Goal: Information Seeking & Learning: Learn about a topic

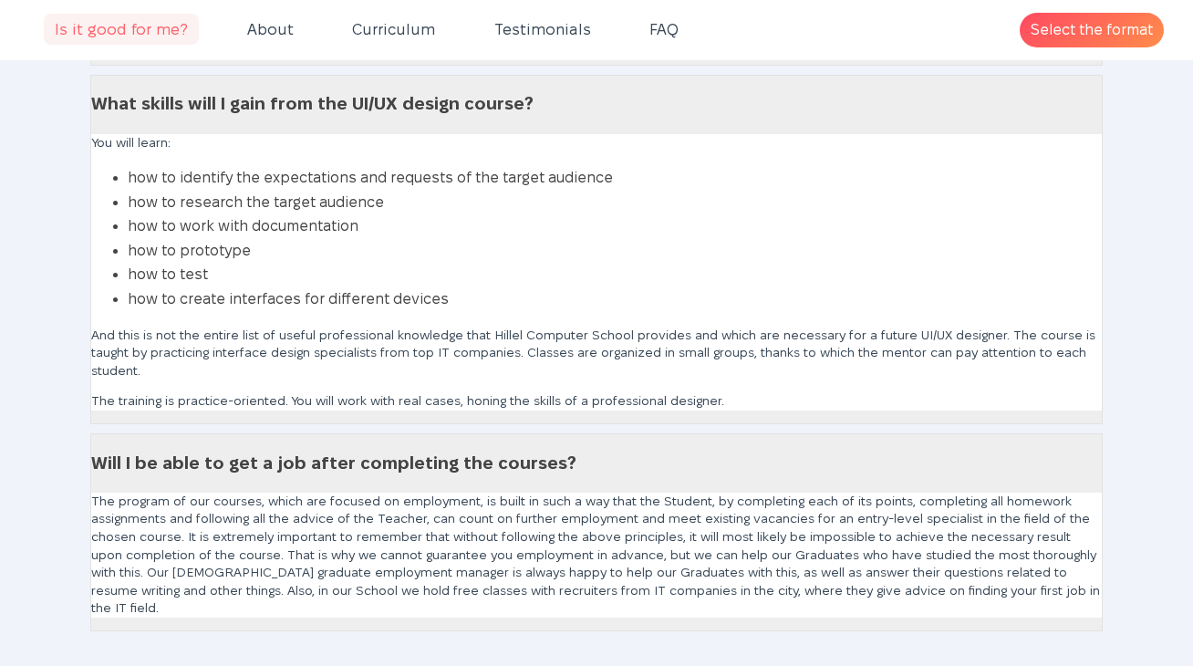
scroll to position [9081, 0]
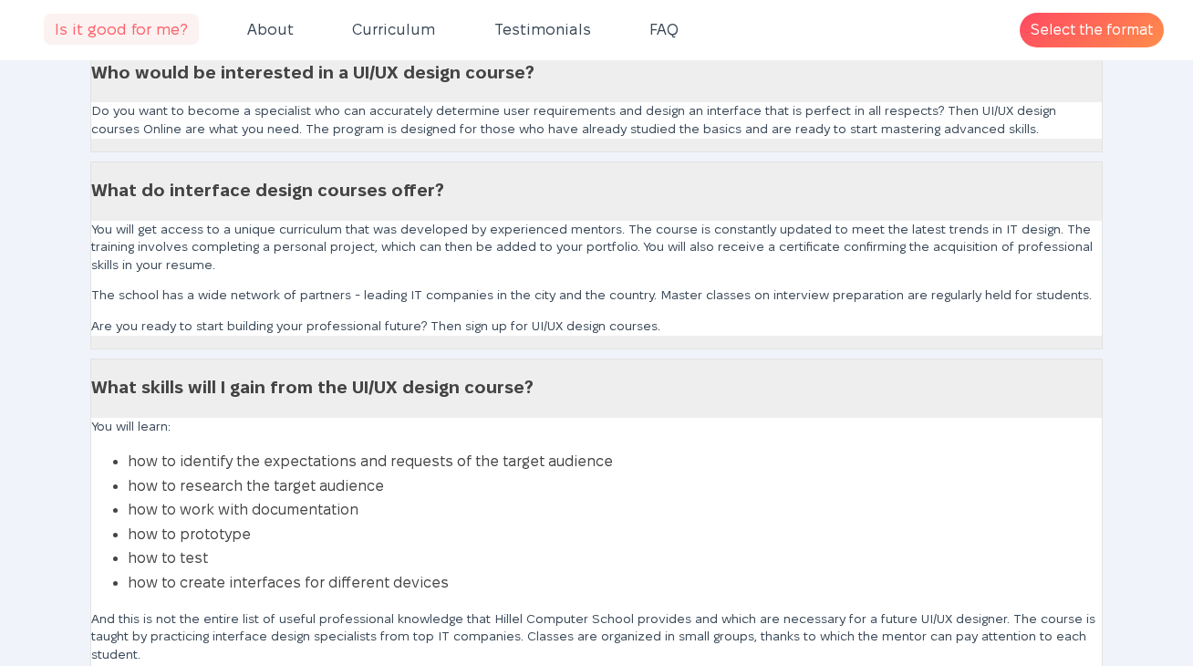
click at [428, 397] on link "What skills will I gain from the UI/UX design course?" at bounding box center [312, 387] width 442 height 19
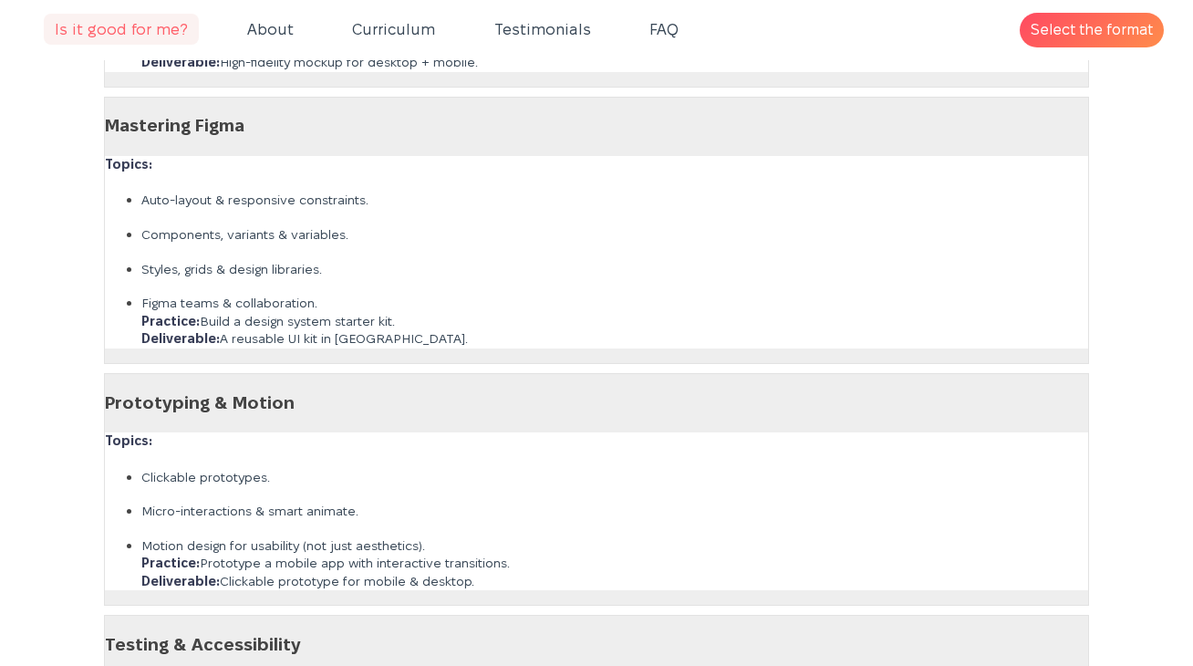
scroll to position [4856, 0]
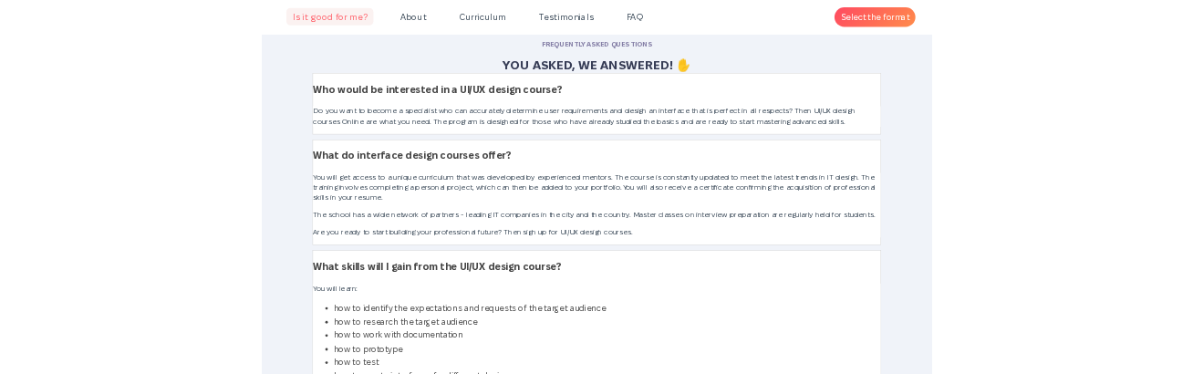
scroll to position [9015, 0]
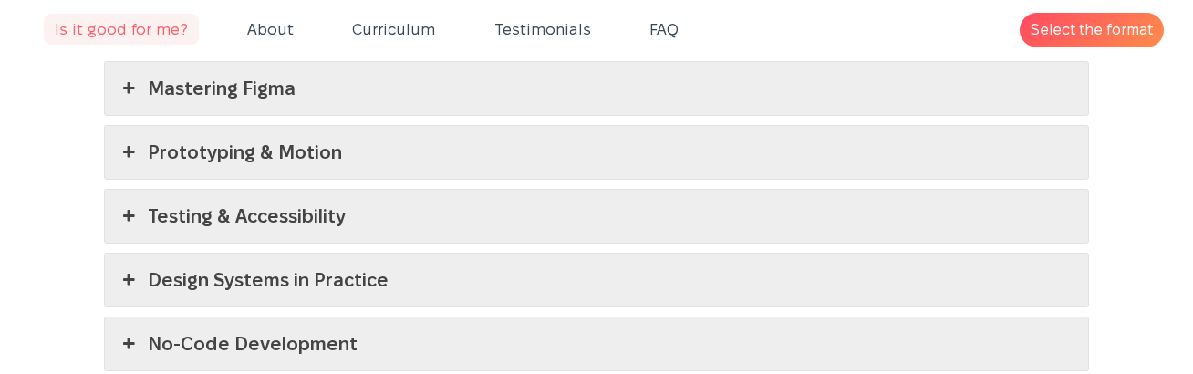
scroll to position [4713, 0]
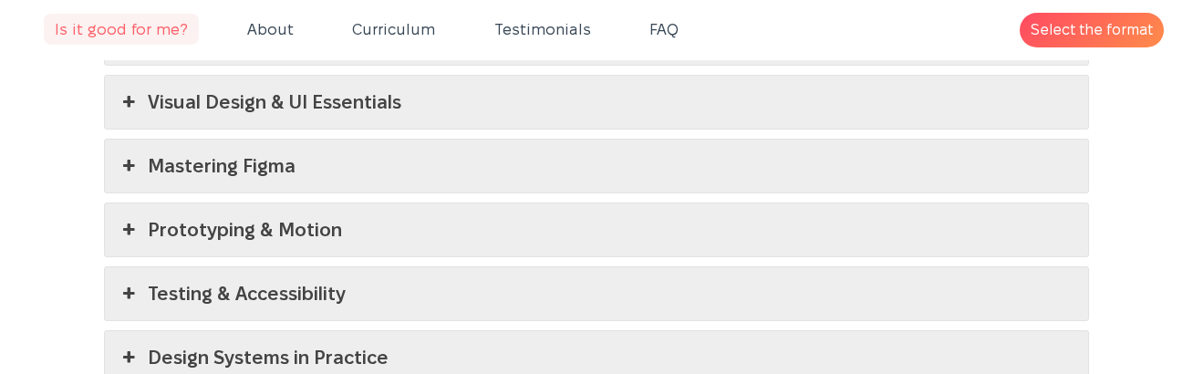
click at [350, 161] on link "Mastering Figma" at bounding box center [597, 166] width 984 height 53
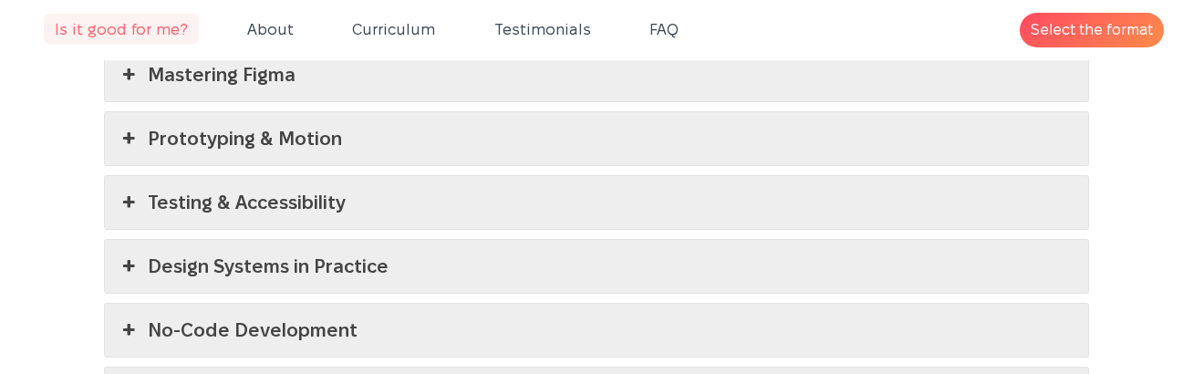
scroll to position [4936, 0]
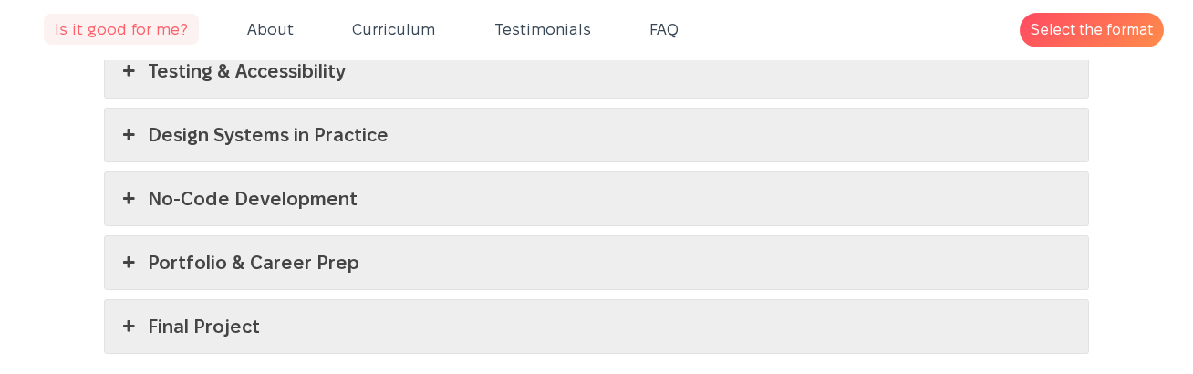
click at [350, 172] on link "No-Code Development" at bounding box center [597, 198] width 984 height 53
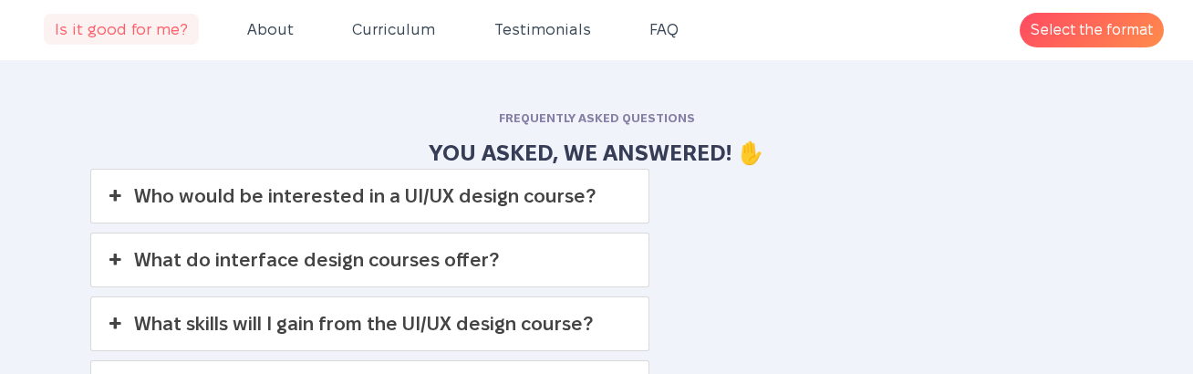
scroll to position [7049, 0]
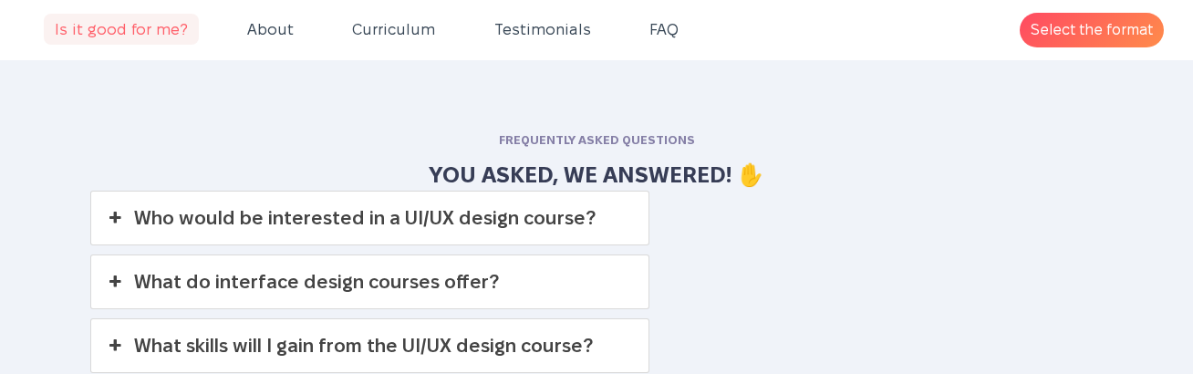
click at [362, 193] on link "Who would be interested in a UI/UX design course?" at bounding box center [369, 218] width 557 height 53
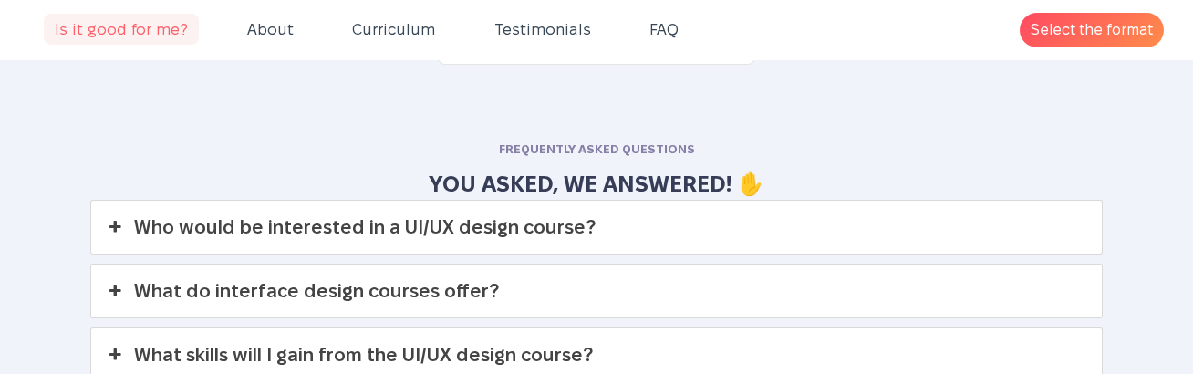
scroll to position [7039, 0]
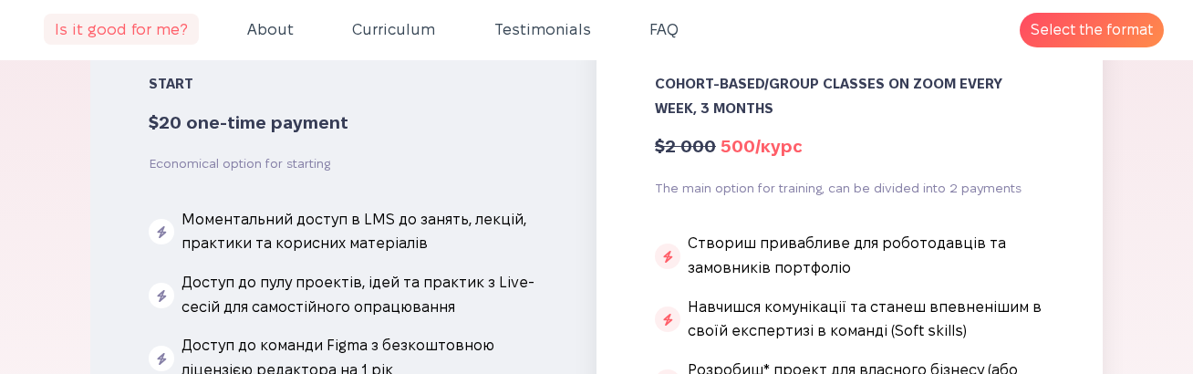
scroll to position [7308, 0]
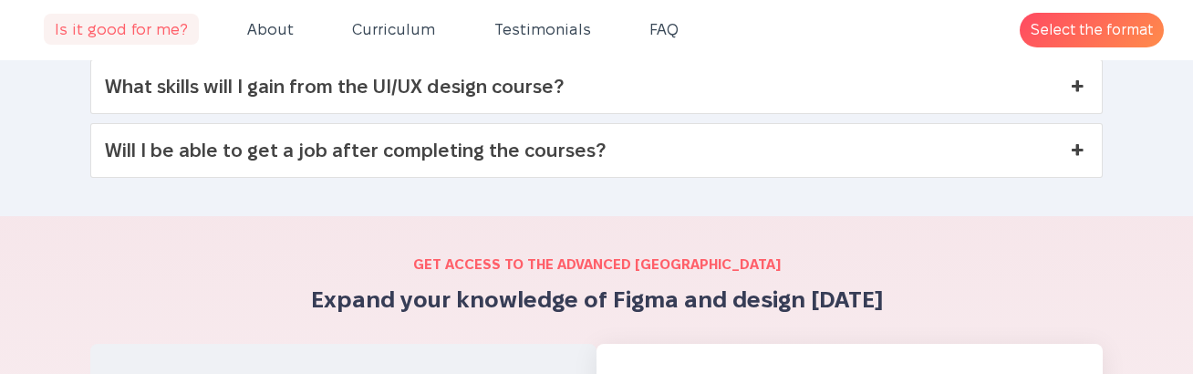
click at [398, 187] on div at bounding box center [596, 201] width 1193 height 29
click at [394, 142] on link "Will I be able to get a job after completing the courses?" at bounding box center [596, 150] width 1011 height 53
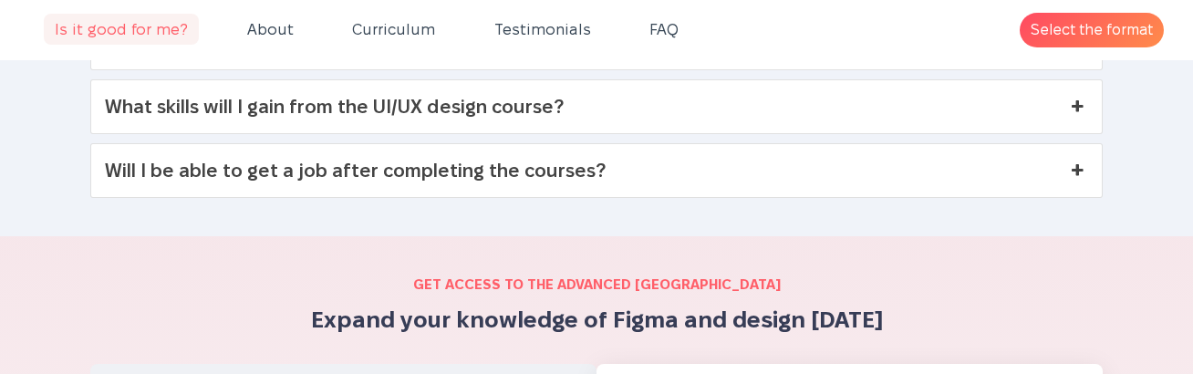
click at [411, 163] on link "Will I be able to get a job after completing the courses?" at bounding box center [596, 170] width 1011 height 53
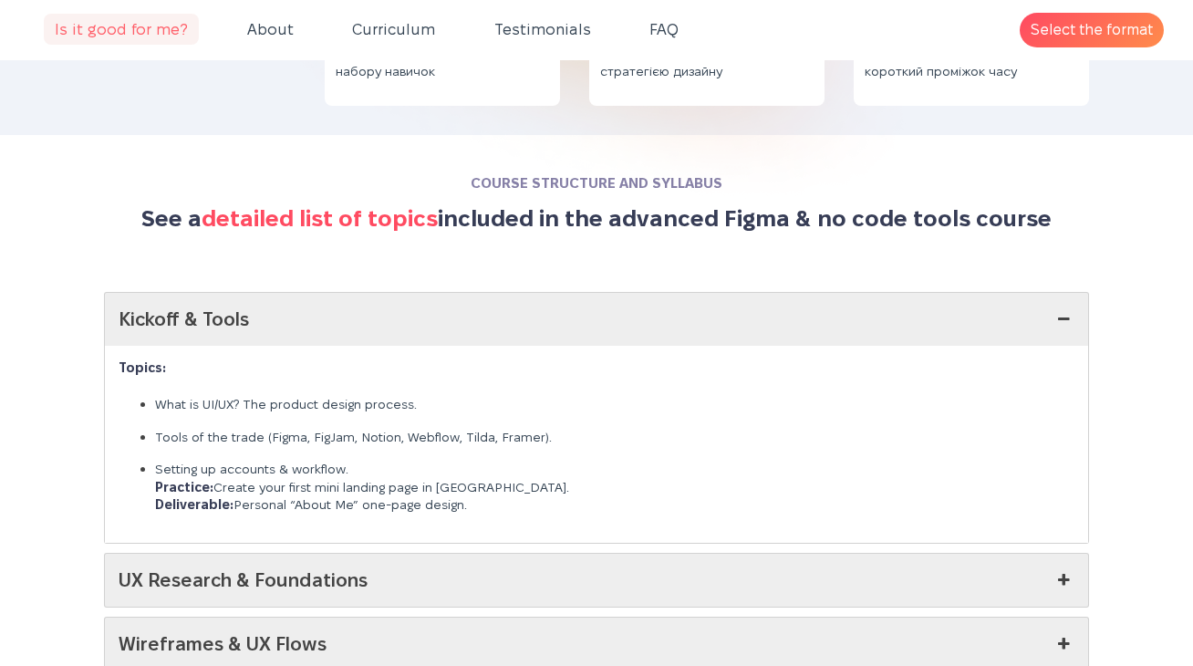
scroll to position [4163, 0]
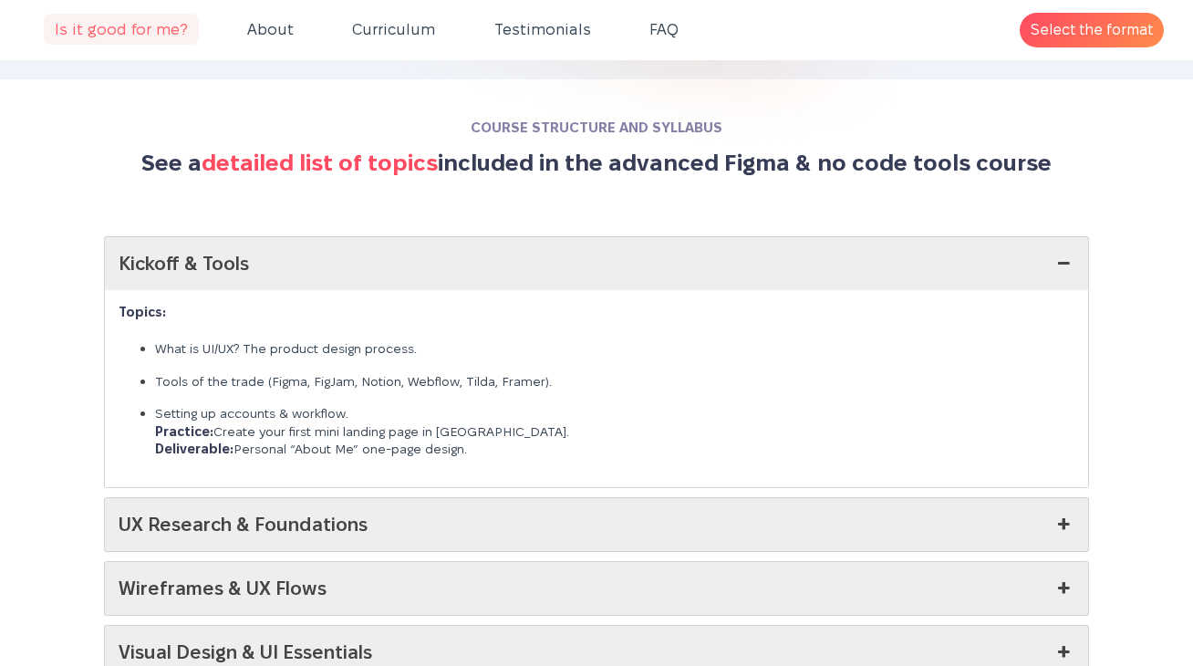
click at [663, 259] on link "Kickoff & Tools" at bounding box center [597, 263] width 984 height 53
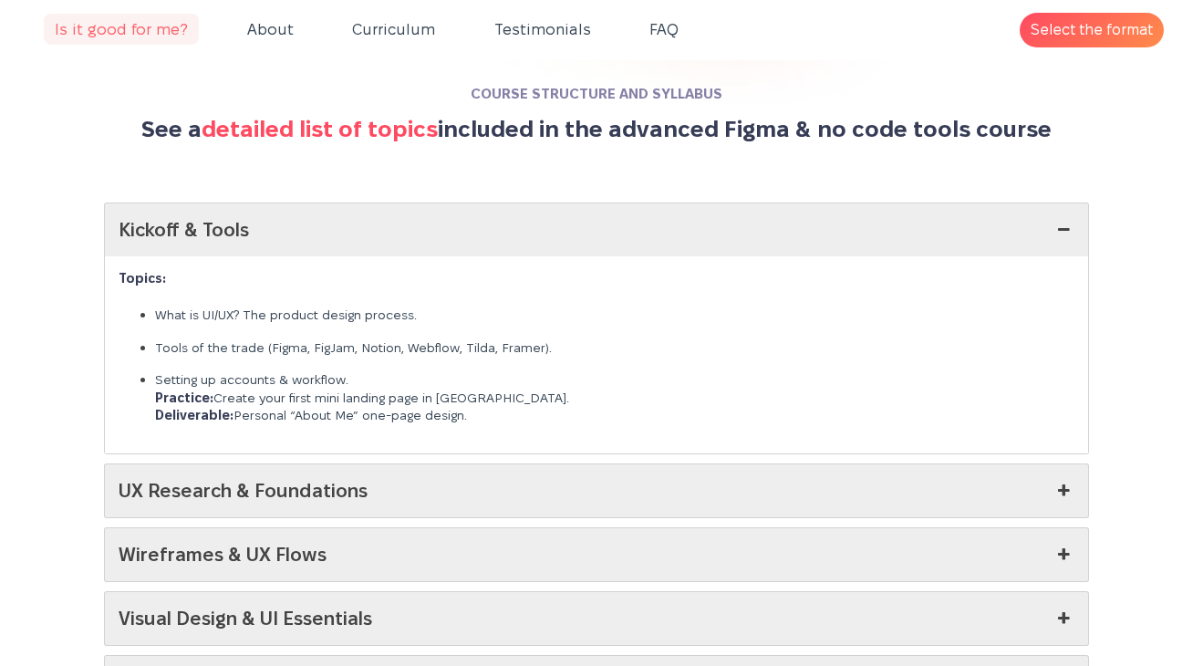
scroll to position [4258, 0]
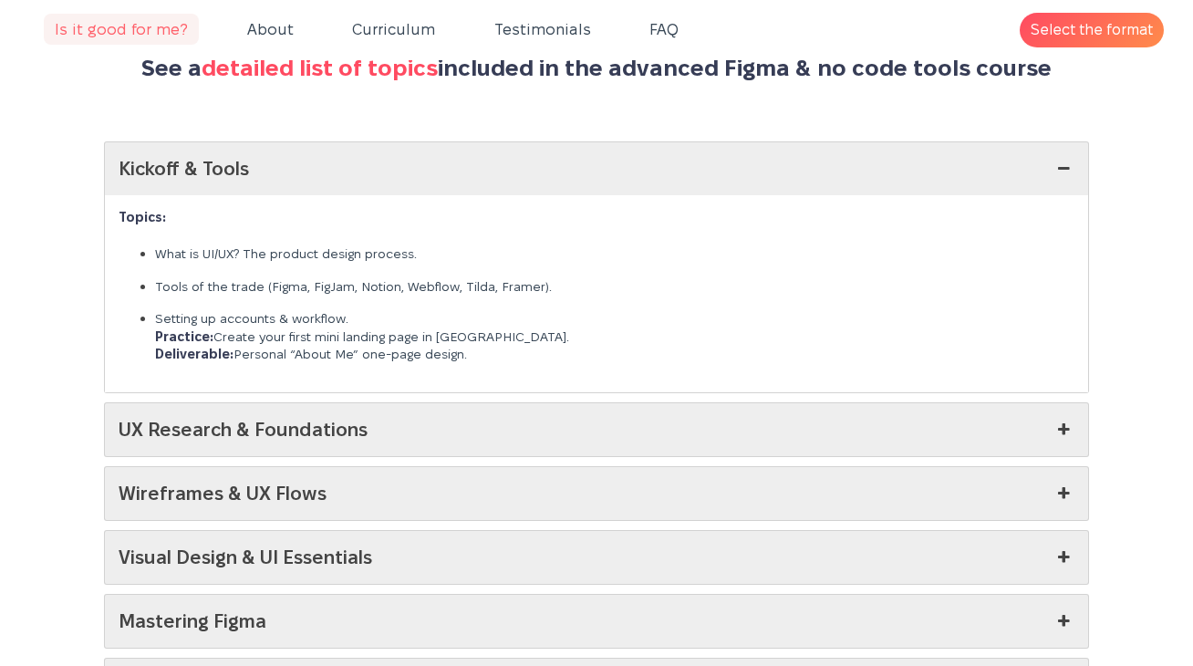
click at [646, 373] on link "UX Research & Foundations" at bounding box center [597, 429] width 984 height 53
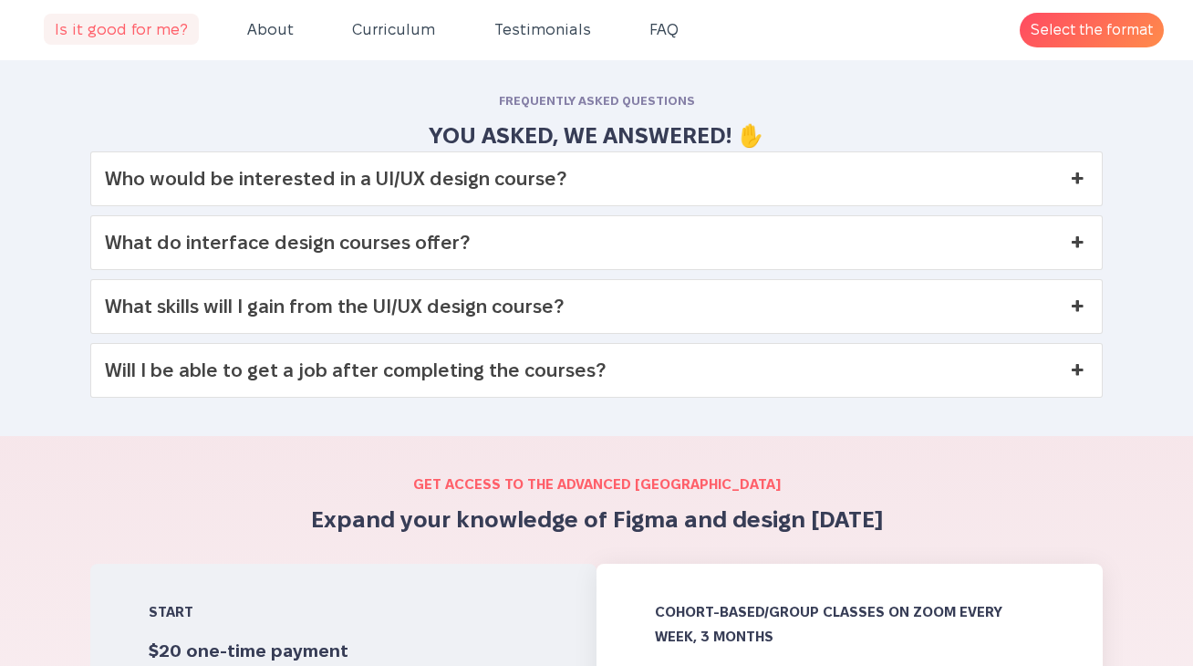
scroll to position [6959, 0]
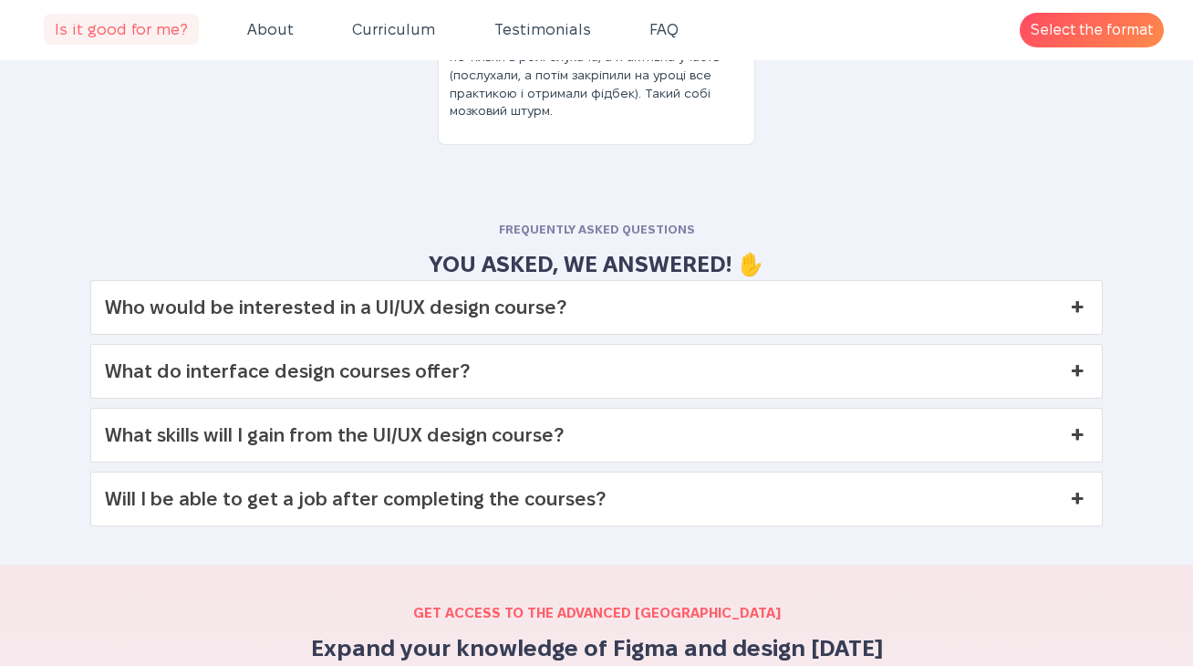
click at [630, 373] on link "What skills will I gain from the UI/UX design course?" at bounding box center [596, 435] width 1011 height 53
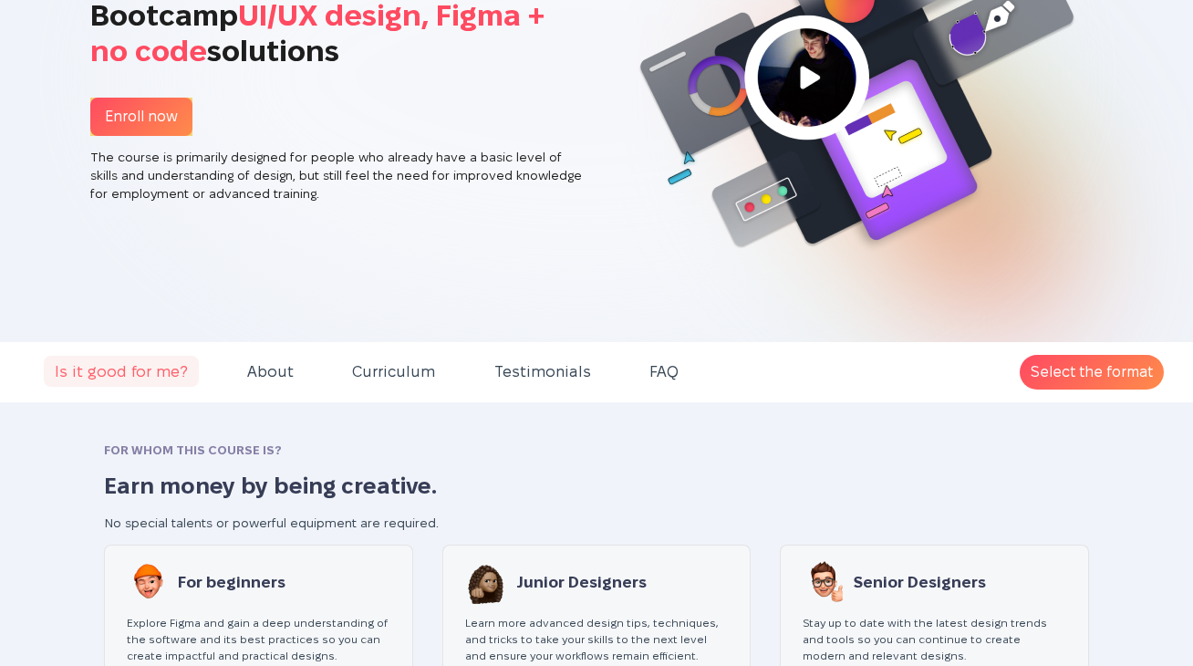
scroll to position [158, 0]
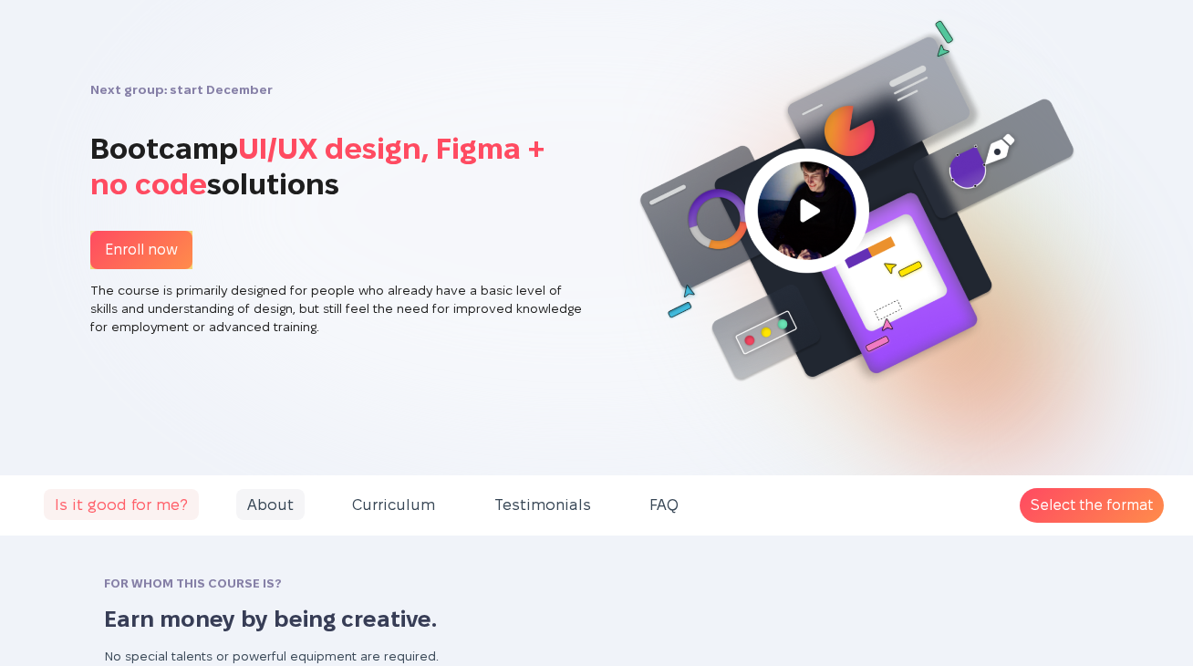
click at [280, 373] on span "About" at bounding box center [270, 504] width 68 height 31
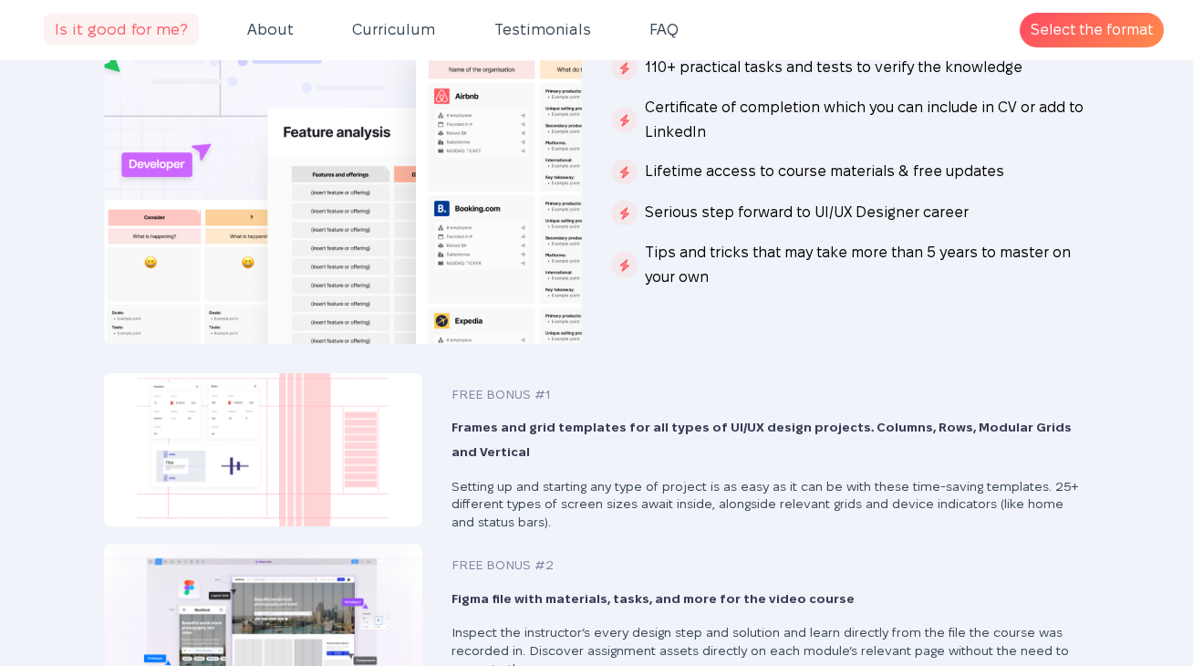
scroll to position [2765, 0]
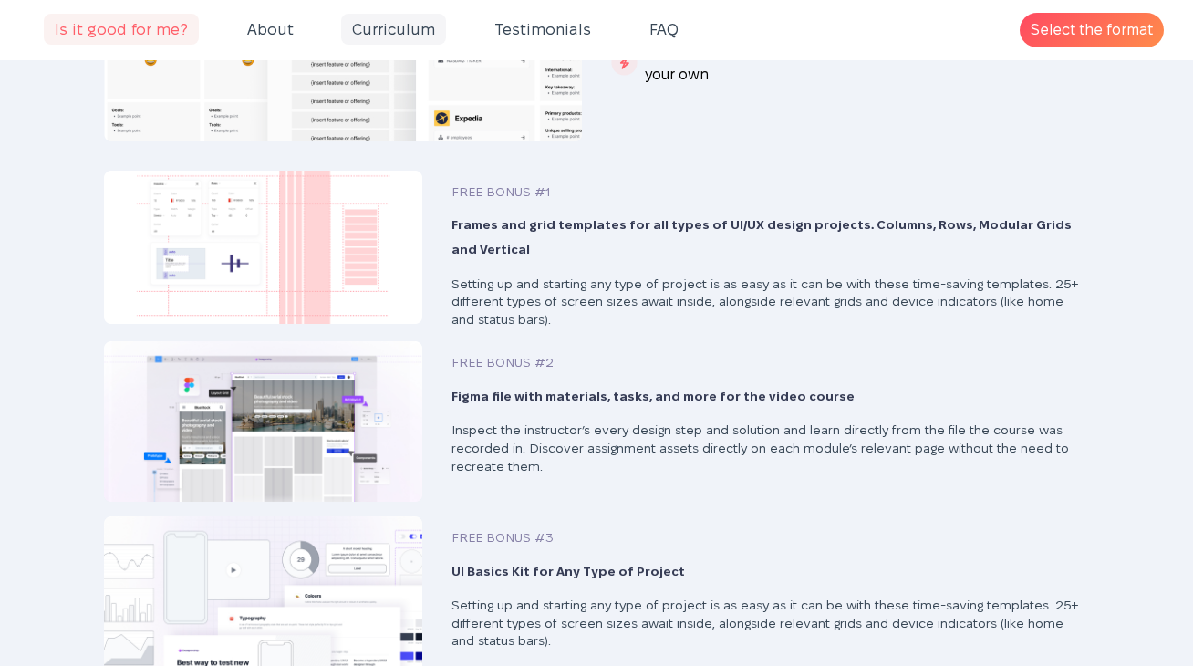
click at [371, 26] on span "Curriculum" at bounding box center [393, 29] width 105 height 31
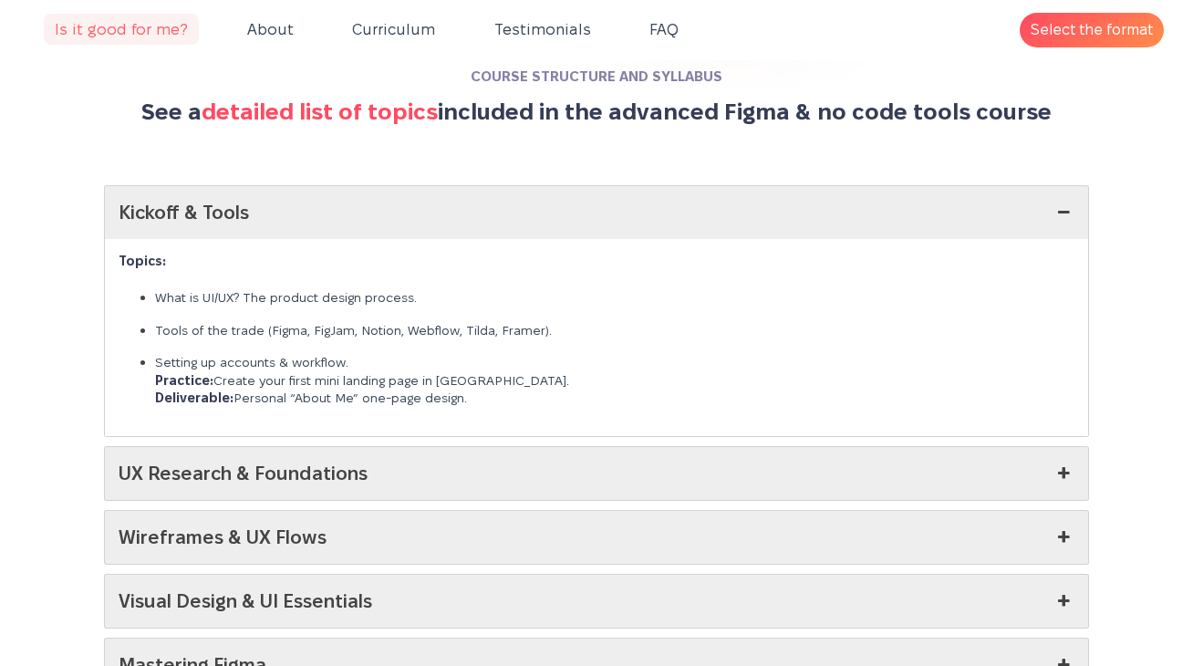
scroll to position [4262, 0]
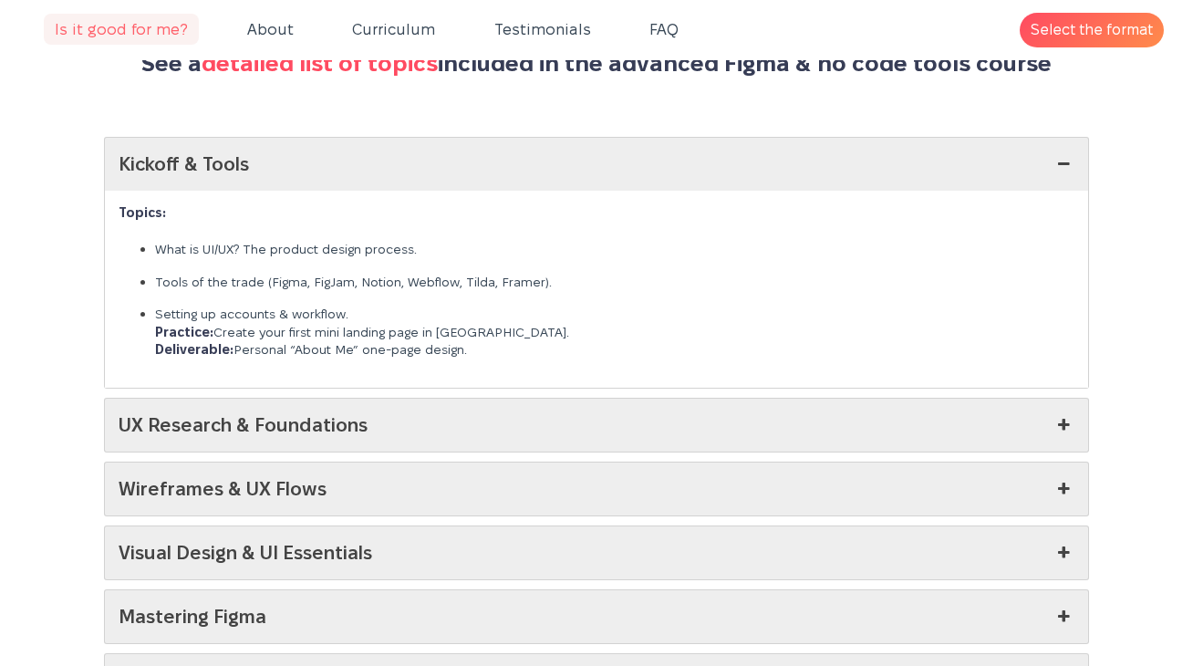
click at [422, 373] on link "UX Research & Foundations" at bounding box center [597, 425] width 984 height 53
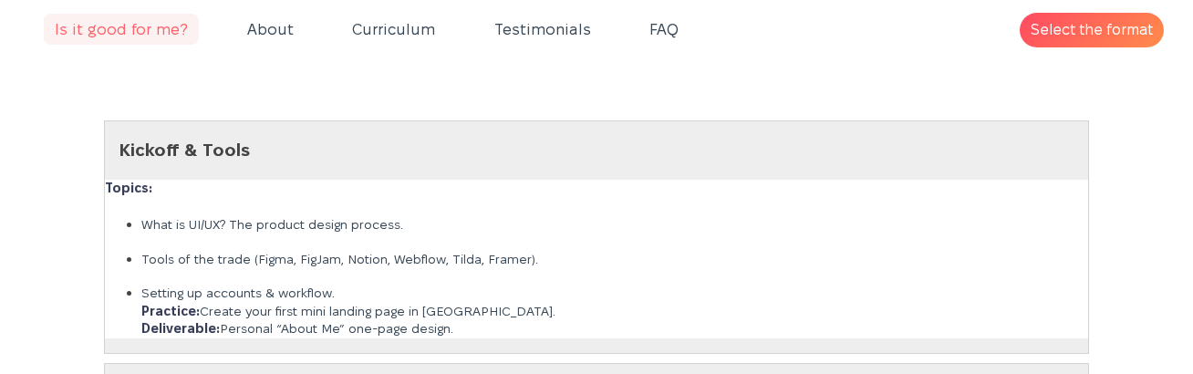
scroll to position [4262, 0]
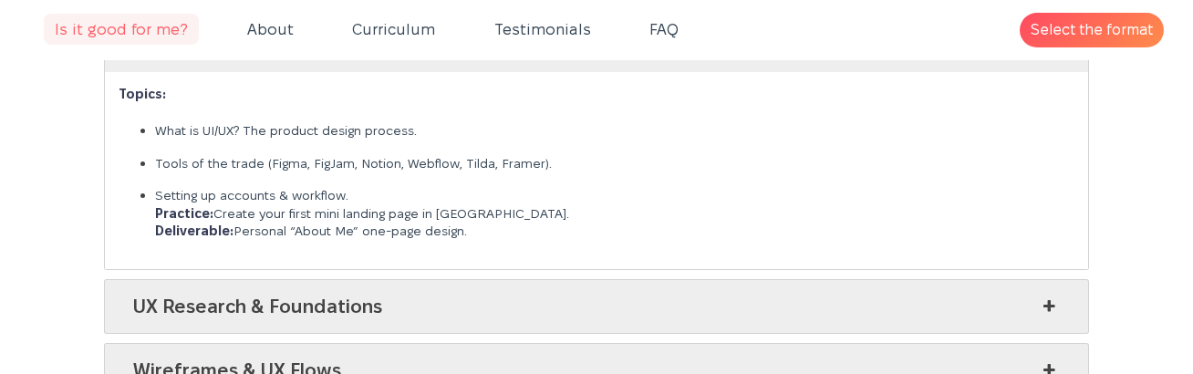
scroll to position [4293, 0]
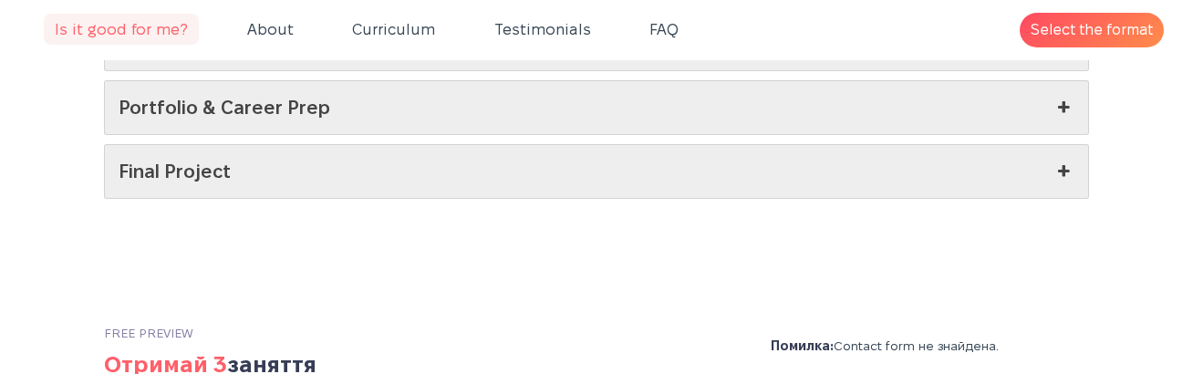
click at [254, 167] on link "Final Project" at bounding box center [597, 171] width 984 height 53
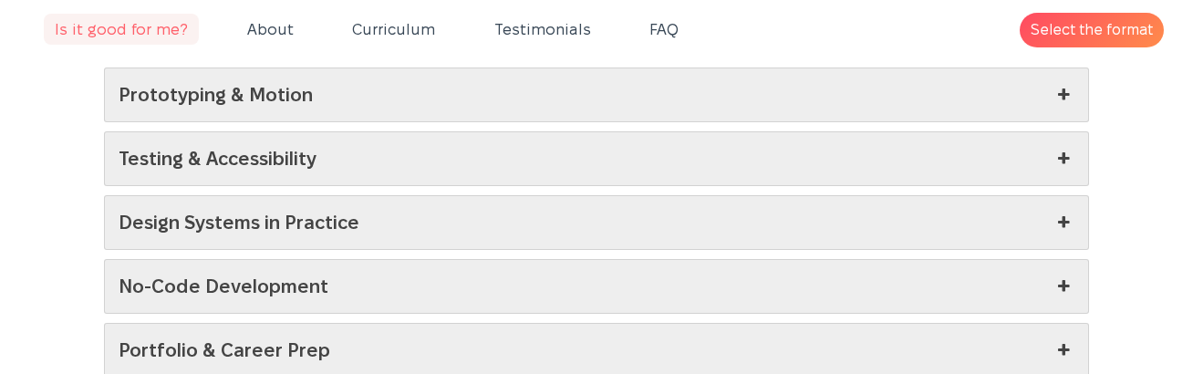
scroll to position [4806, 0]
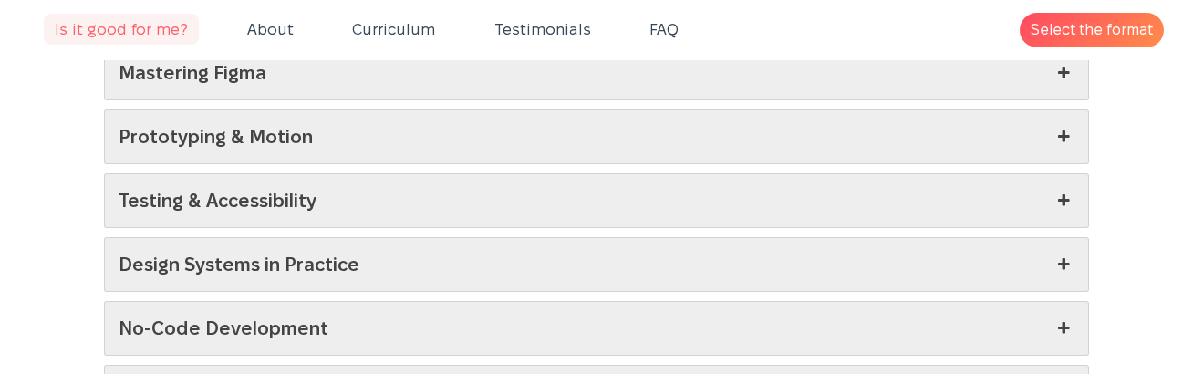
click at [254, 177] on link "Testing & Accessibility" at bounding box center [597, 200] width 984 height 53
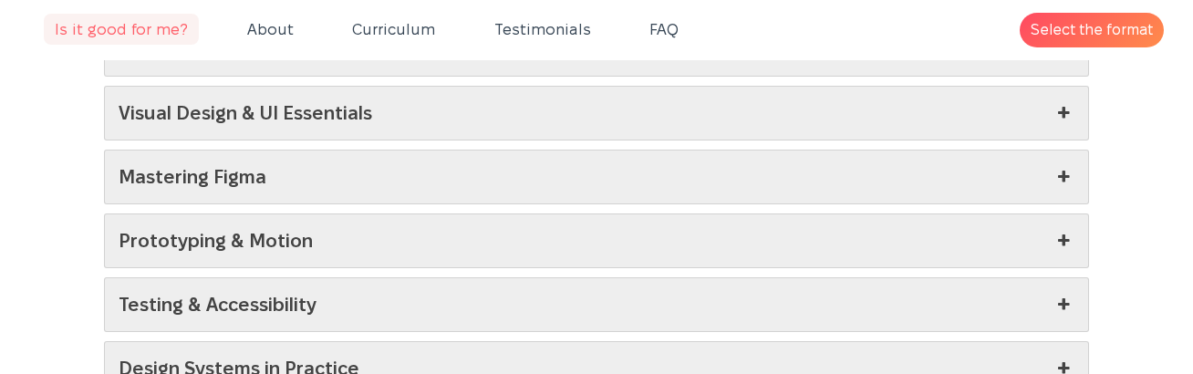
scroll to position [4766, 0]
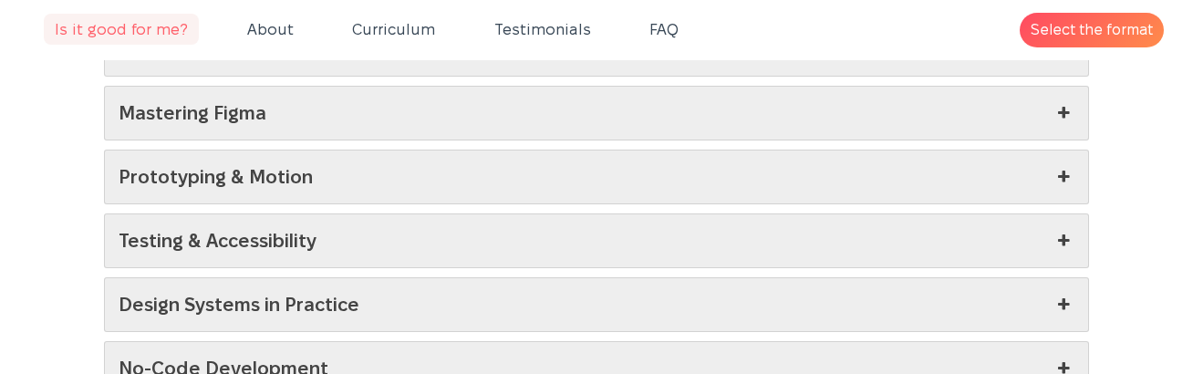
click at [255, 161] on link "Prototyping & Motion" at bounding box center [597, 177] width 984 height 53
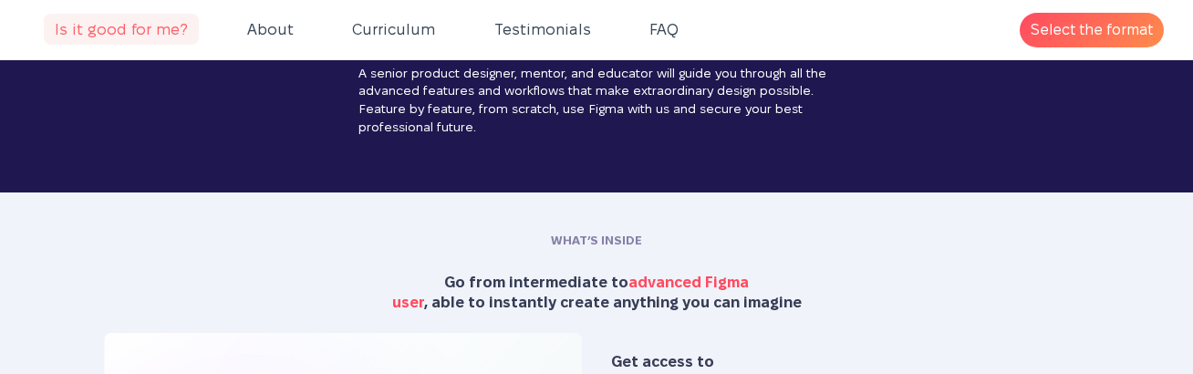
scroll to position [2225, 0]
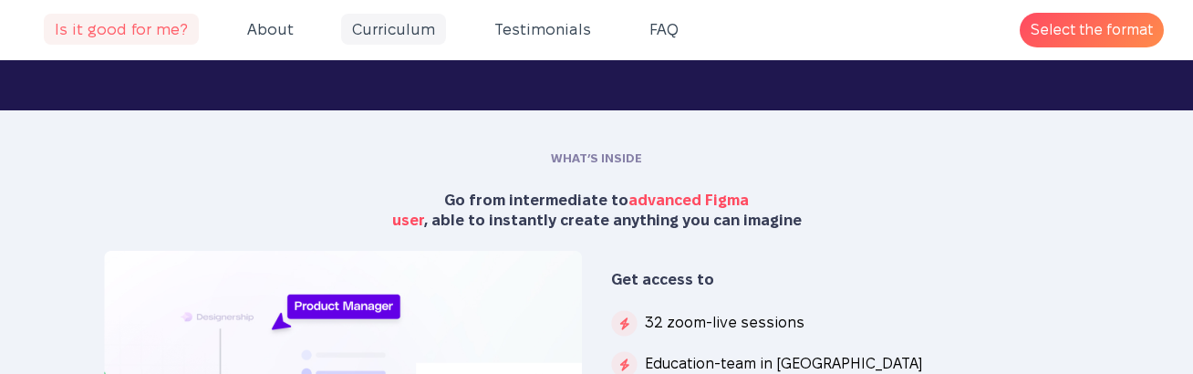
click at [359, 29] on span "Curriculum" at bounding box center [393, 29] width 105 height 31
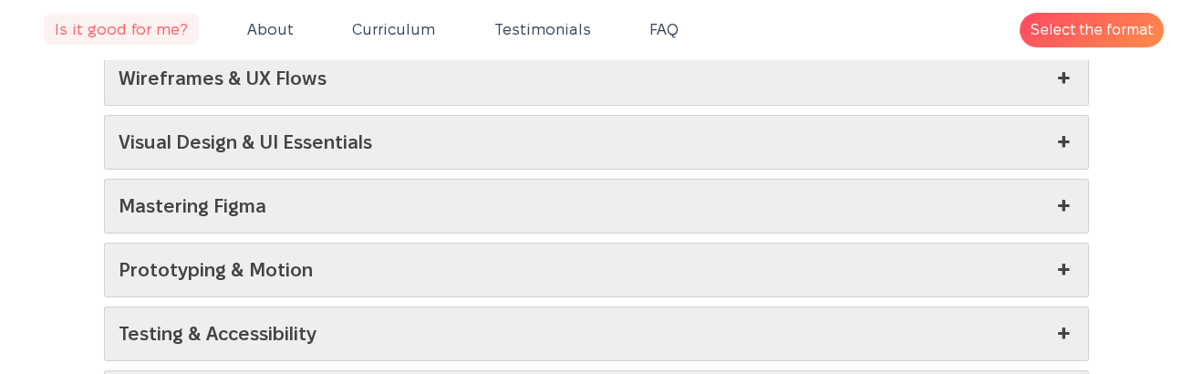
scroll to position [4567, 0]
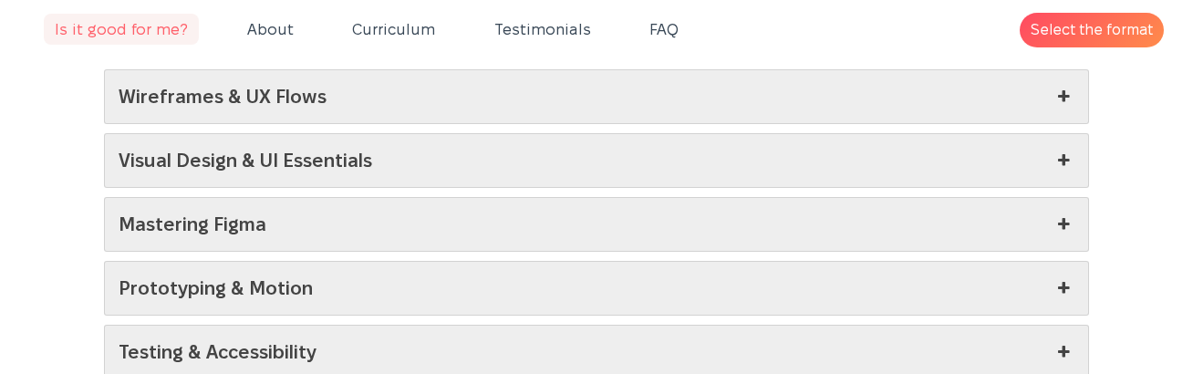
scroll to position [4669, 0]
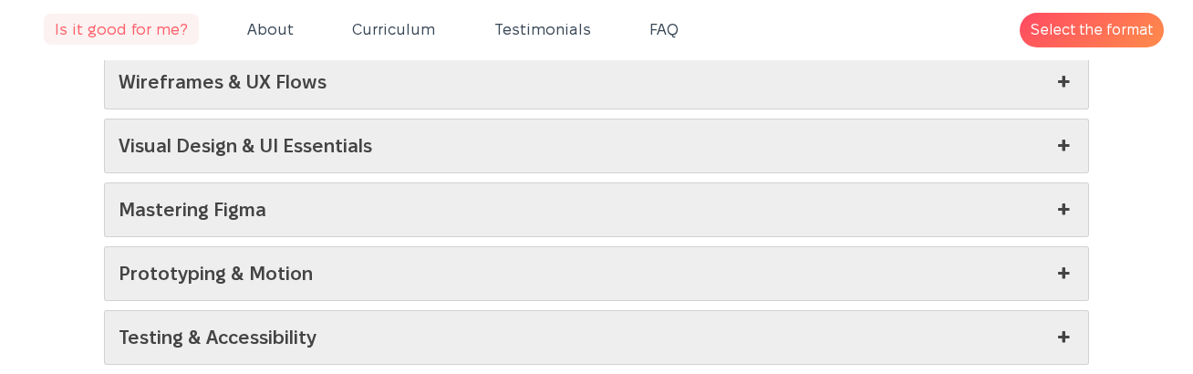
click at [422, 185] on link "Mastering Figma" at bounding box center [597, 209] width 984 height 53
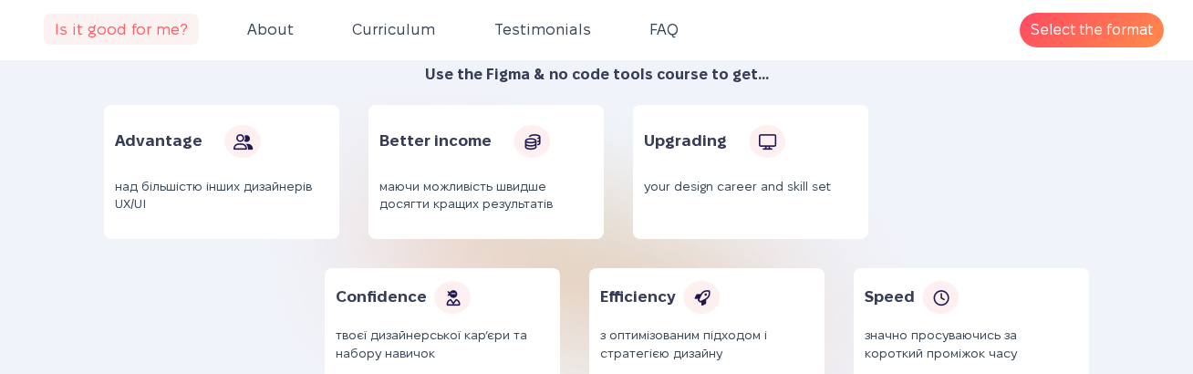
scroll to position [3877, 0]
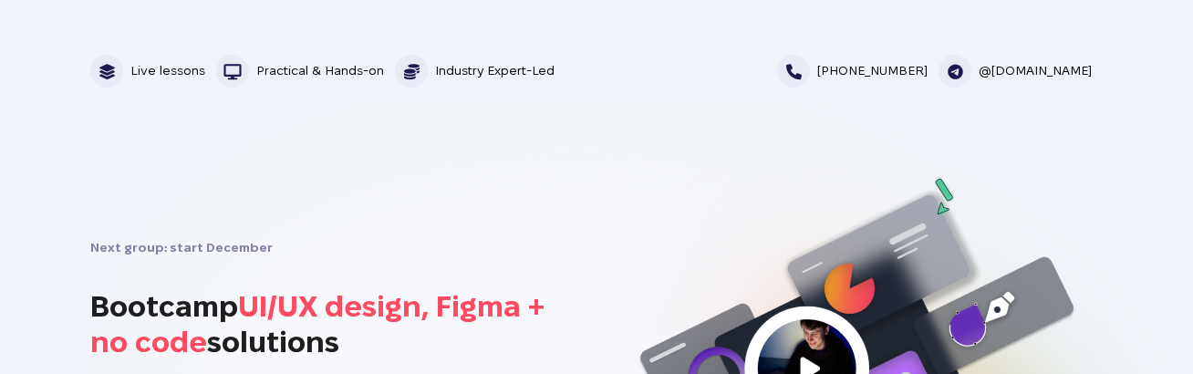
scroll to position [3877, 0]
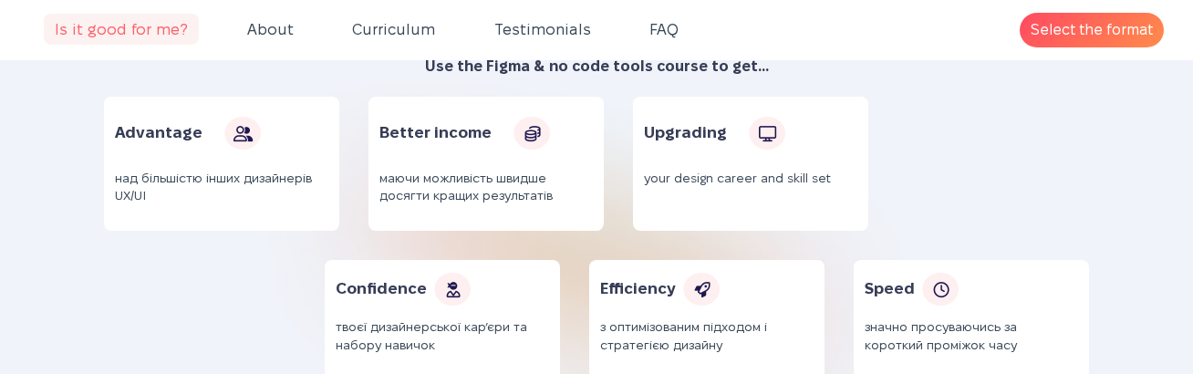
scroll to position [4255, 0]
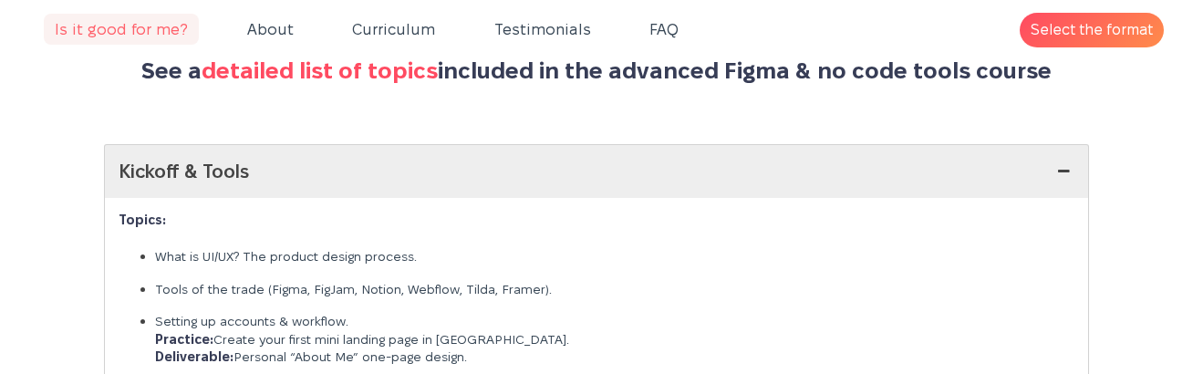
click at [412, 161] on link "Kickoff & Tools" at bounding box center [597, 171] width 984 height 53
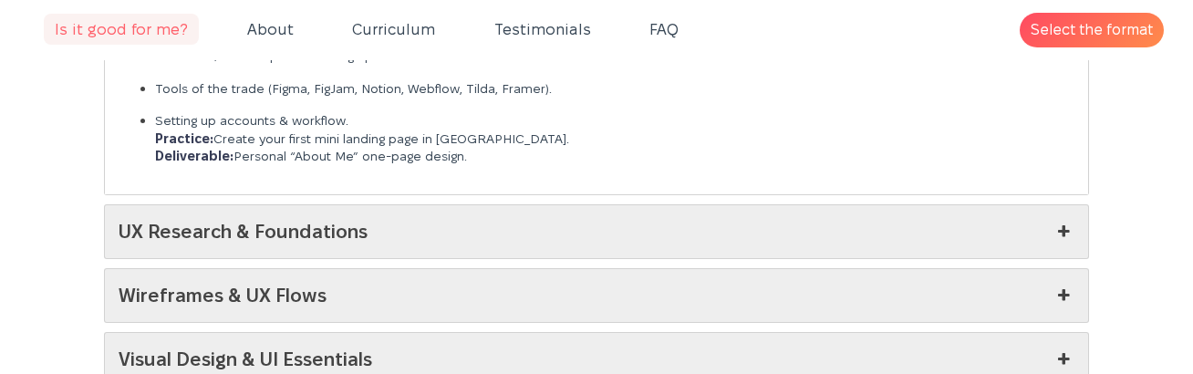
scroll to position [4741, 0]
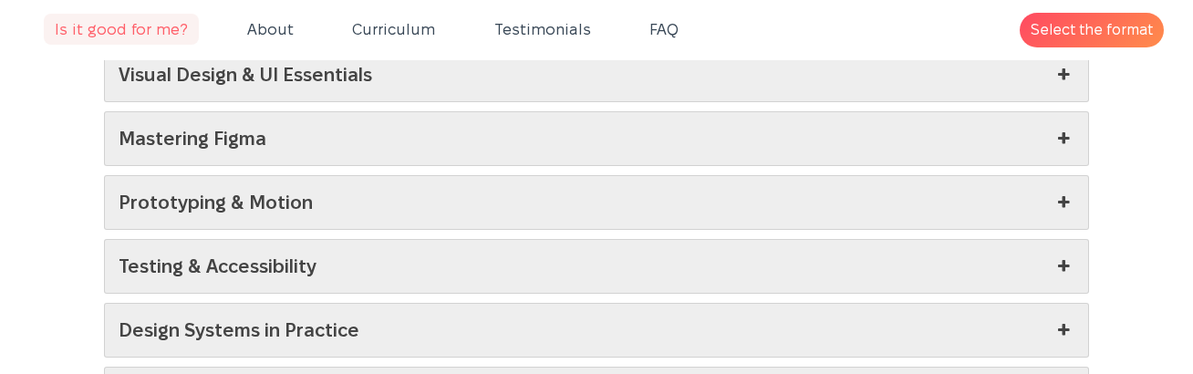
click at [407, 154] on div "Kickoff & Tools Topics: What is UI/UX? The product design process. Tools of the…" at bounding box center [596, 104] width 985 height 890
click at [410, 177] on link "Prototyping & Motion" at bounding box center [597, 202] width 984 height 53
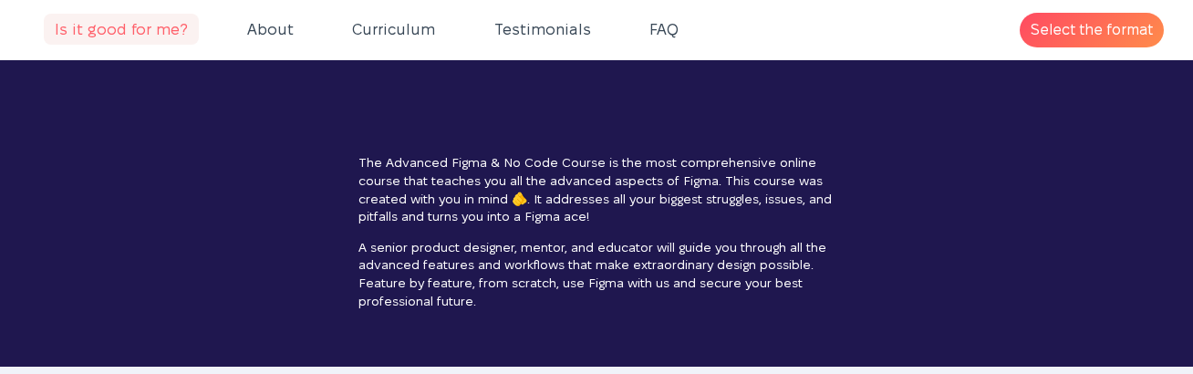
scroll to position [2041, 0]
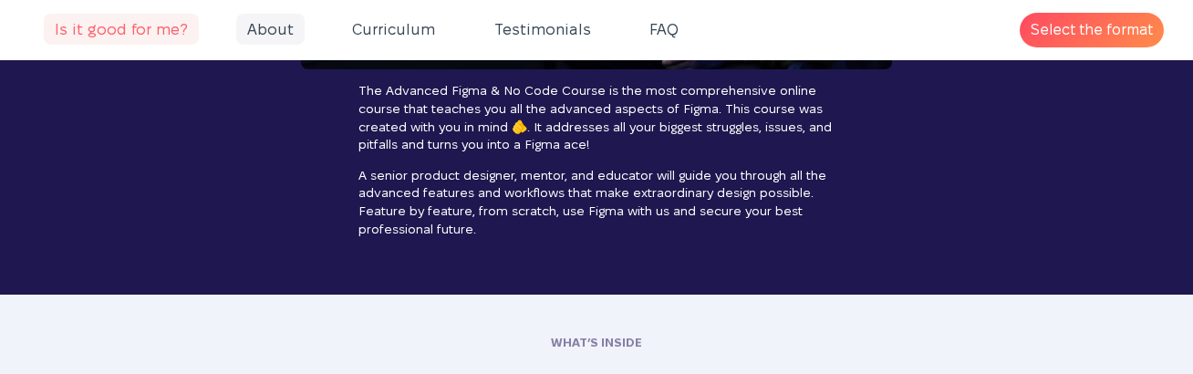
click at [254, 28] on span "About" at bounding box center [270, 29] width 68 height 31
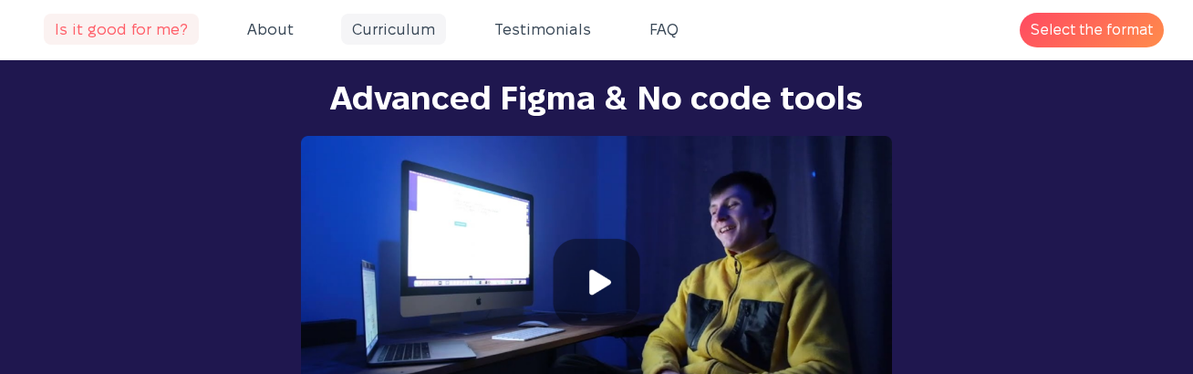
click at [353, 30] on span "Curriculum" at bounding box center [393, 29] width 105 height 31
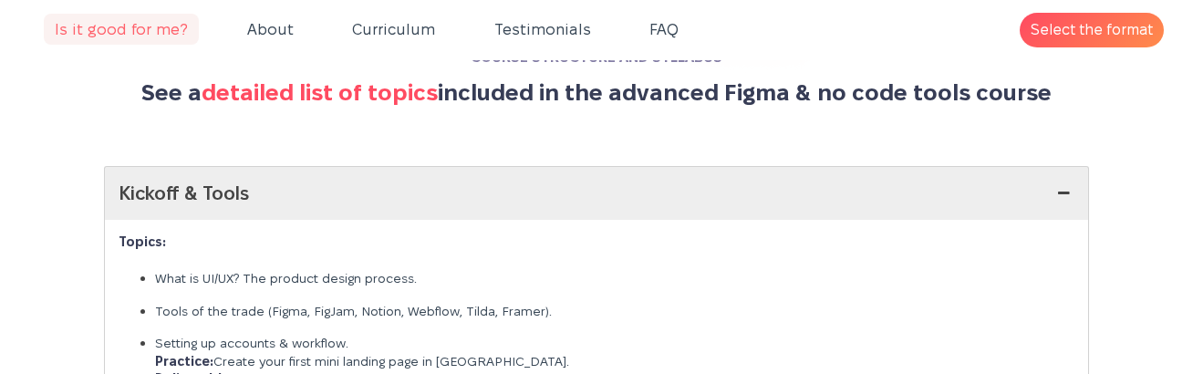
click at [469, 33] on link "Testimonials" at bounding box center [543, 30] width 148 height 39
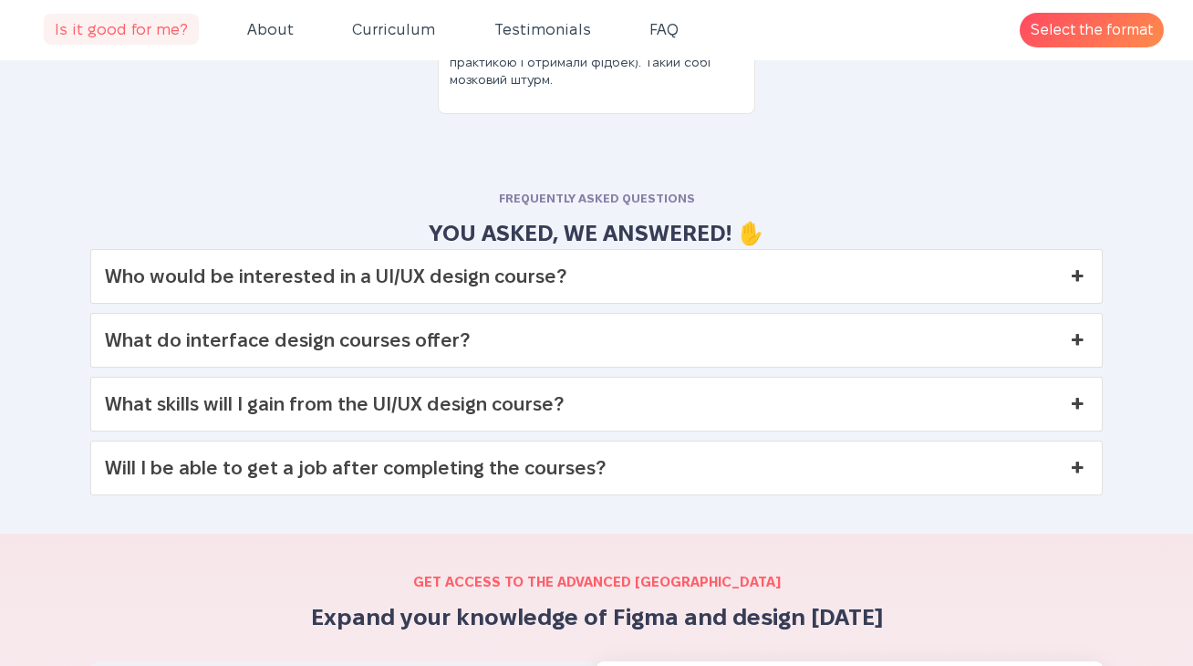
scroll to position [6963, 0]
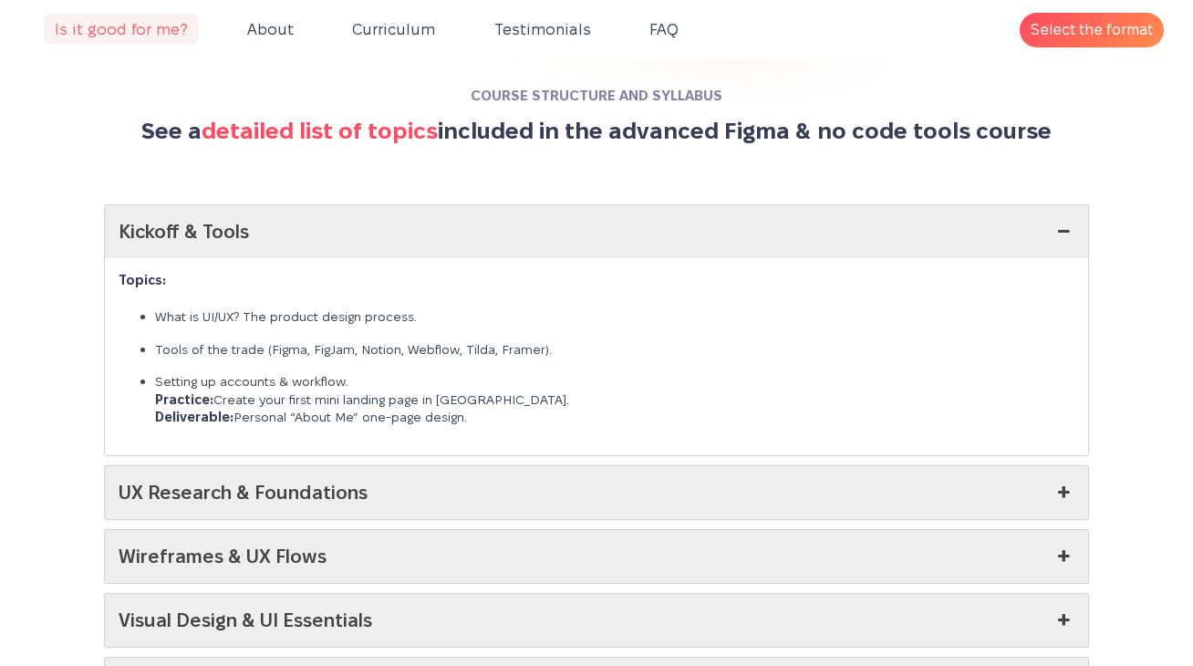
scroll to position [4043, 0]
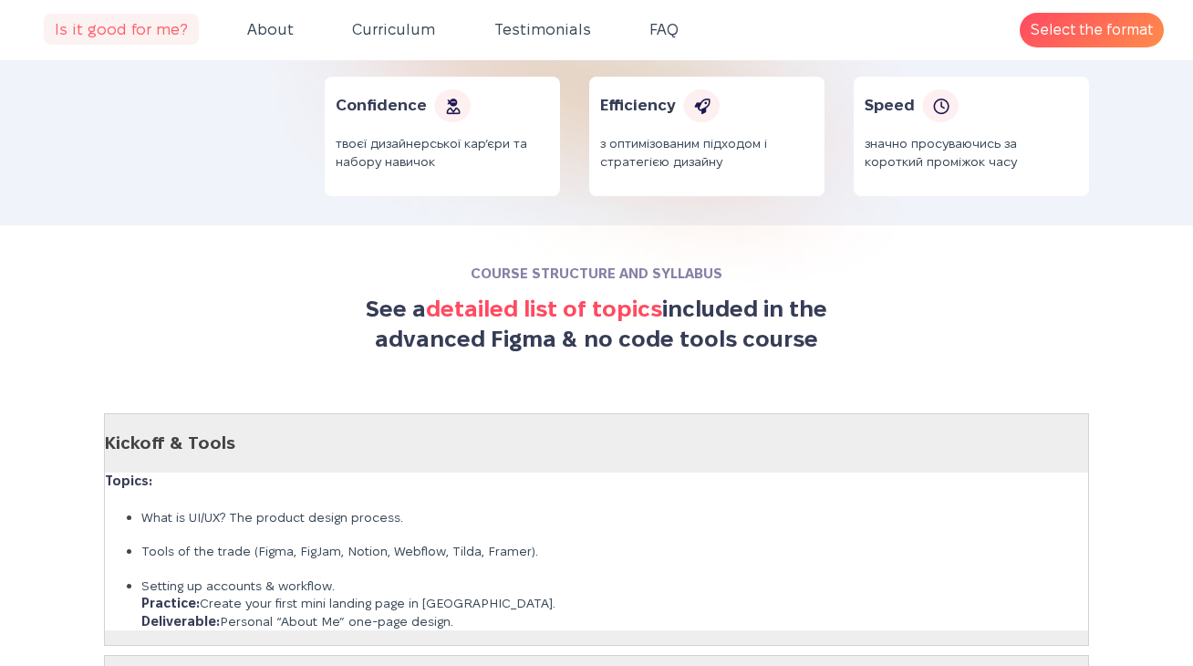
scroll to position [4016, 0]
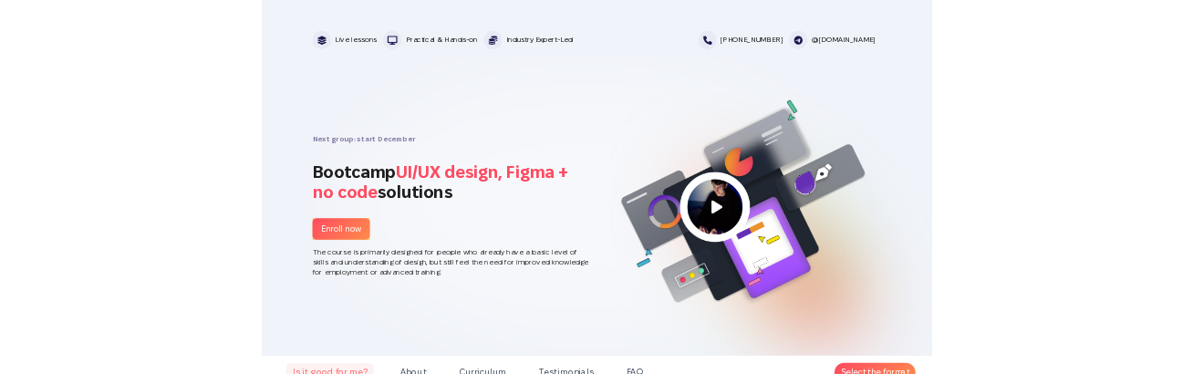
scroll to position [4016, 0]
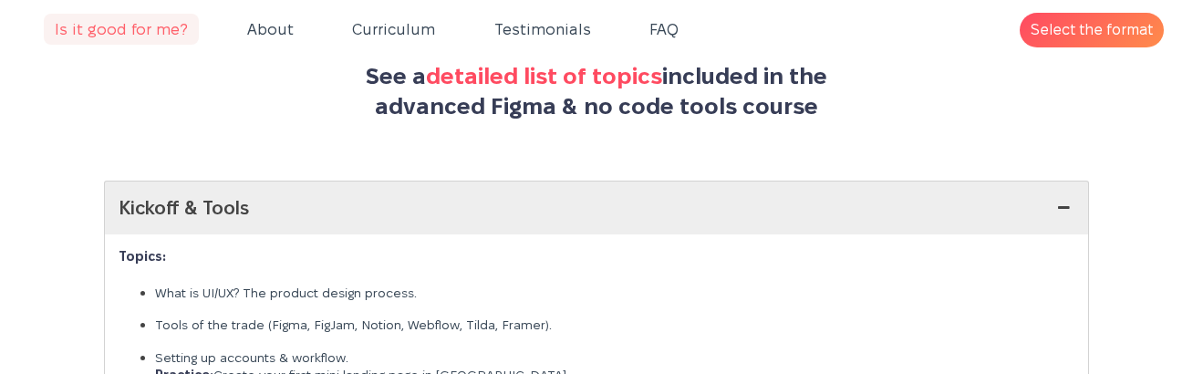
scroll to position [4393, 0]
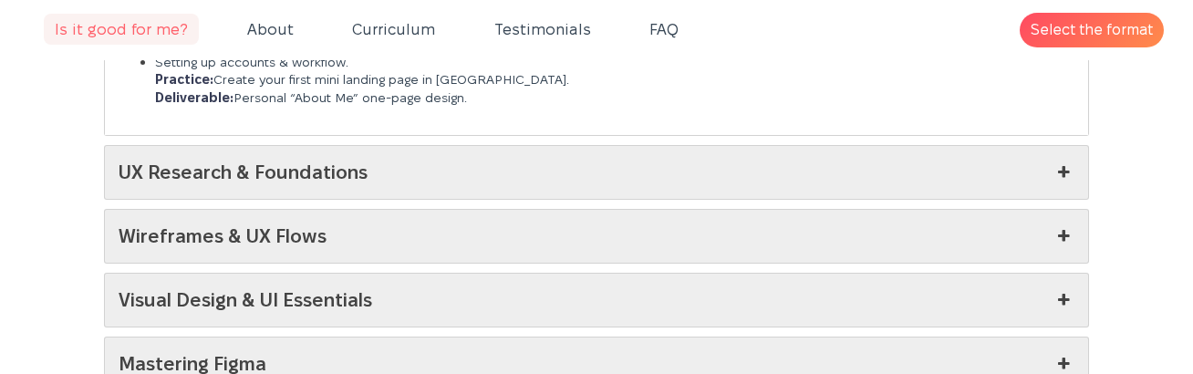
scroll to position [4557, 0]
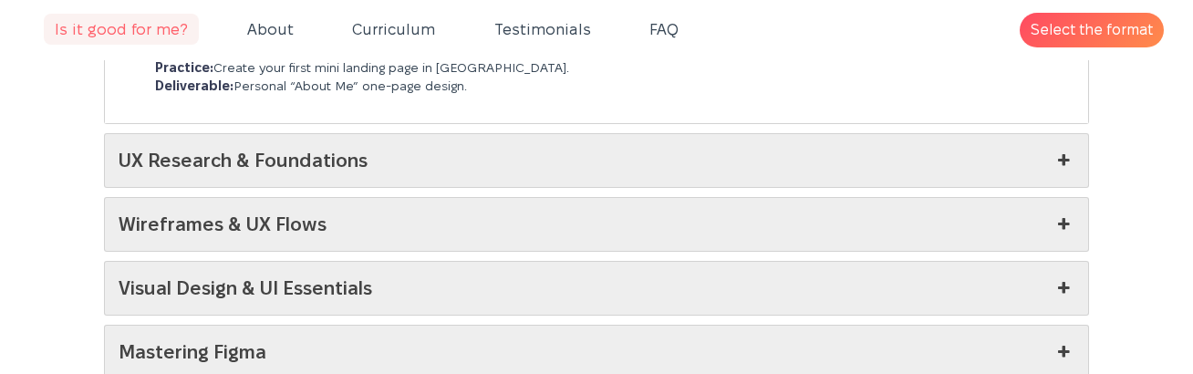
click at [555, 198] on link "Wireframes & UX Flows" at bounding box center [597, 224] width 984 height 53
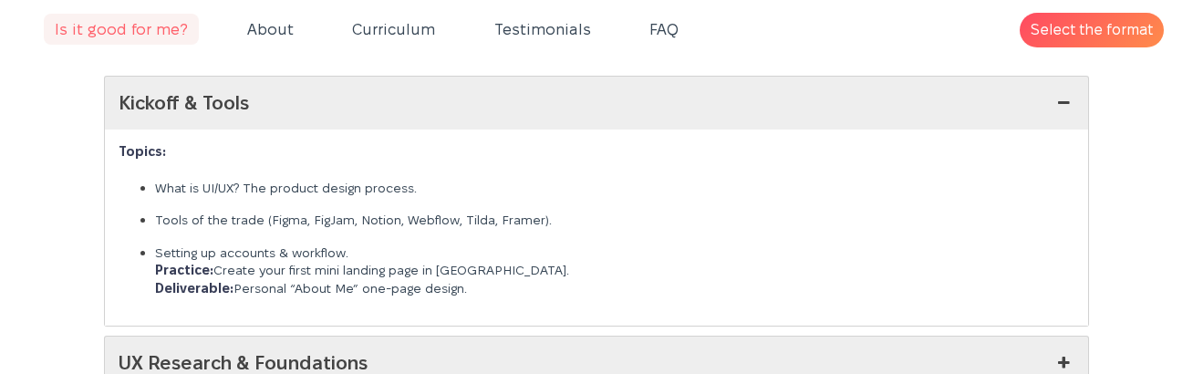
scroll to position [4379, 0]
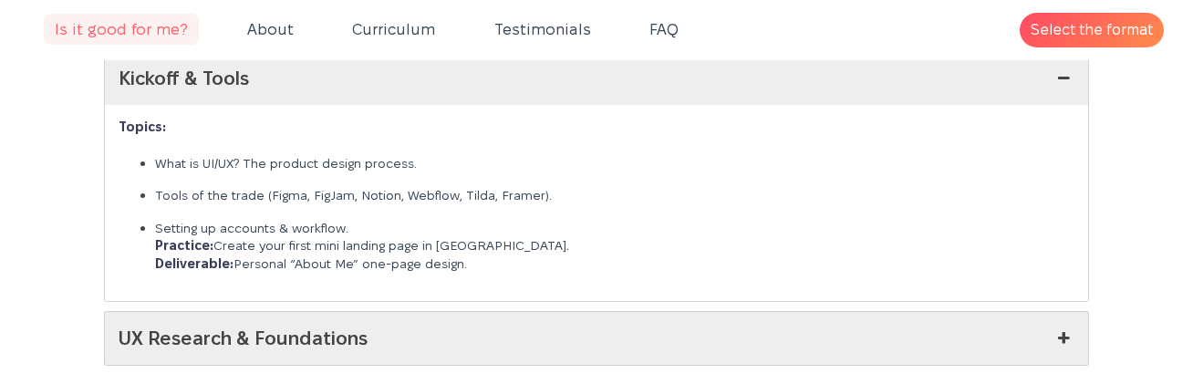
click at [578, 312] on link "UX Research & Foundations" at bounding box center [597, 338] width 984 height 53
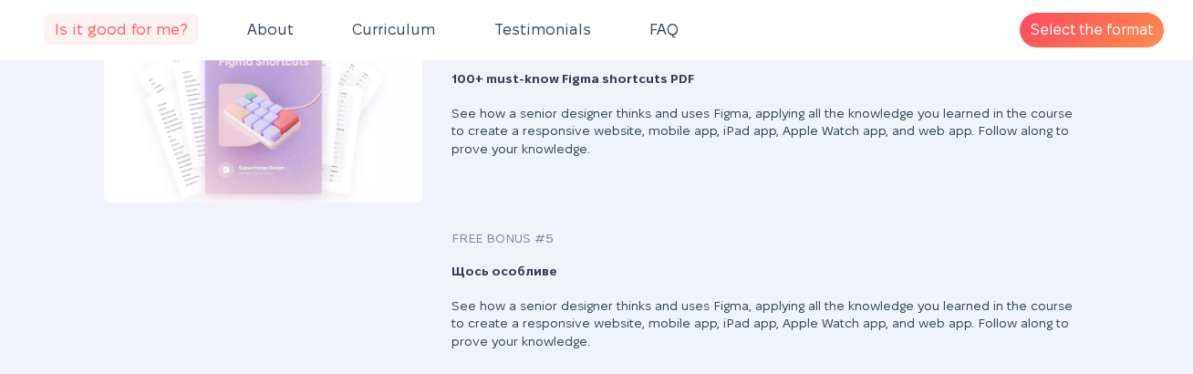
scroll to position [3497, 0]
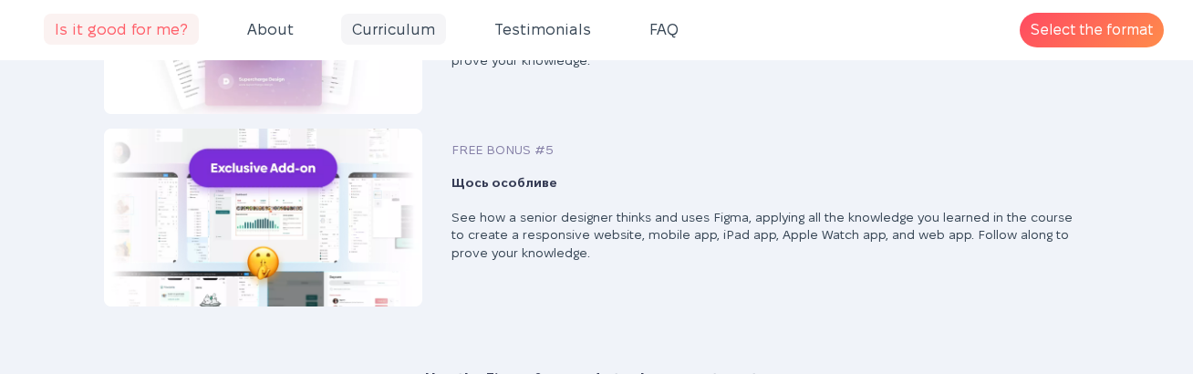
click at [390, 29] on span "Curriculum" at bounding box center [393, 29] width 105 height 31
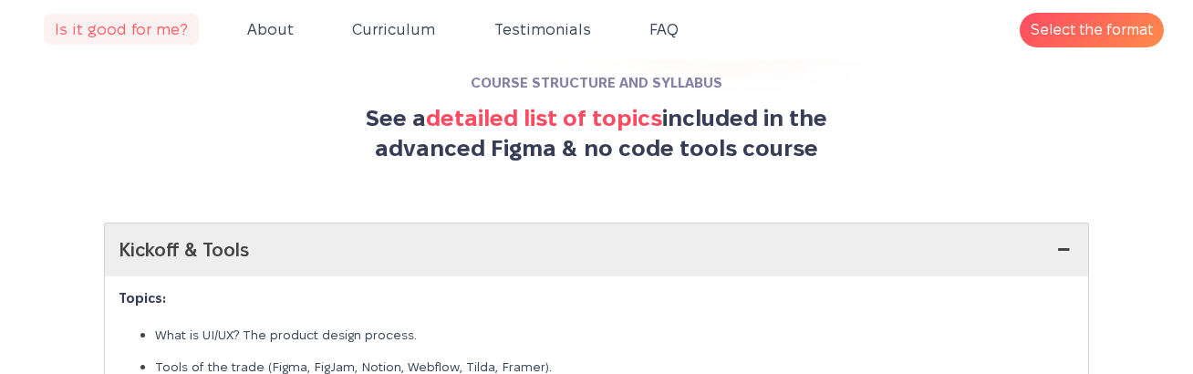
scroll to position [4262, 0]
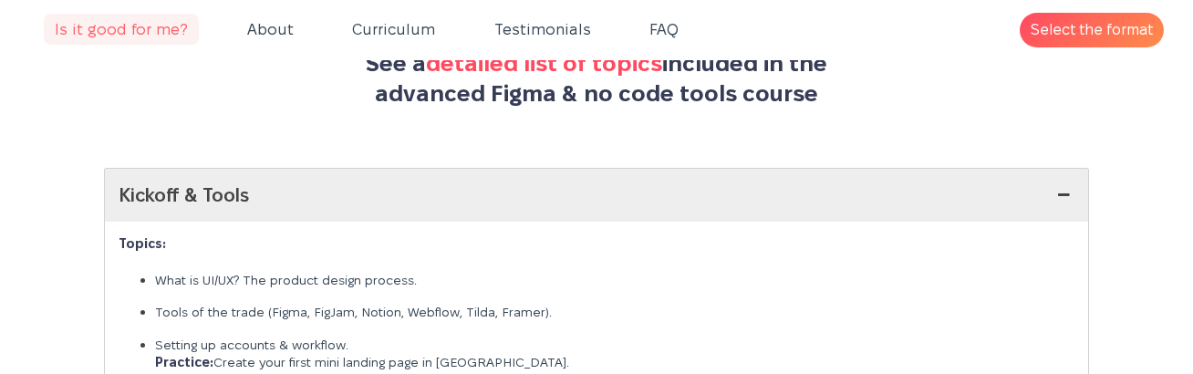
click at [480, 185] on link "Kickoff & Tools" at bounding box center [597, 195] width 984 height 53
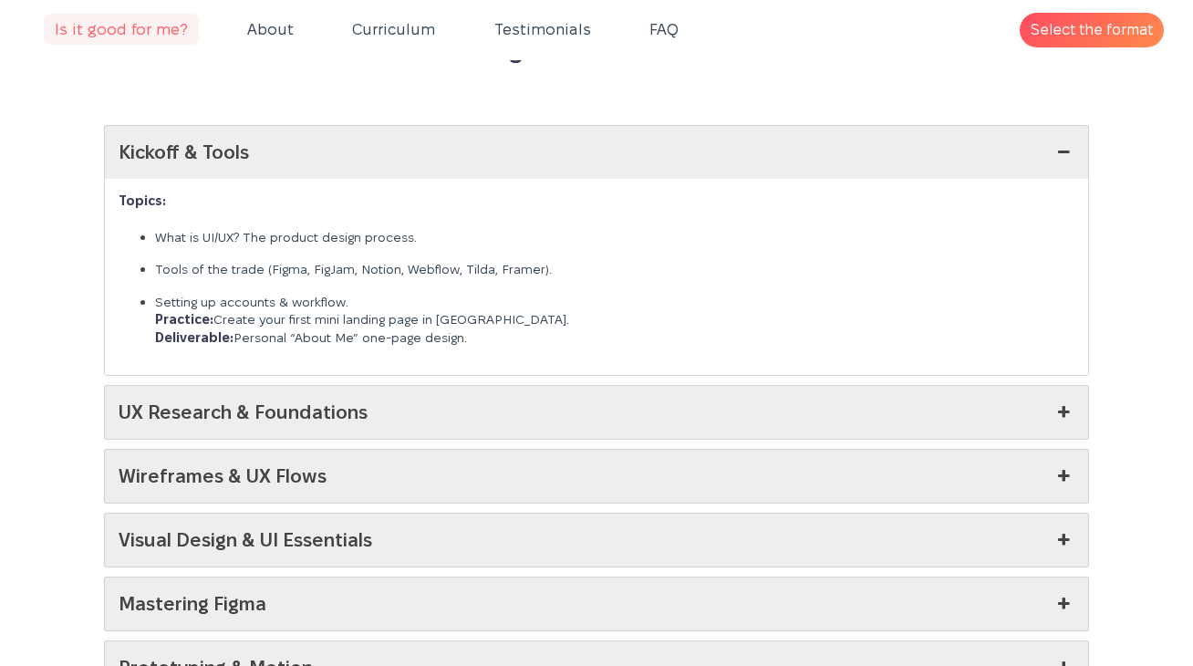
scroll to position [4431, 0]
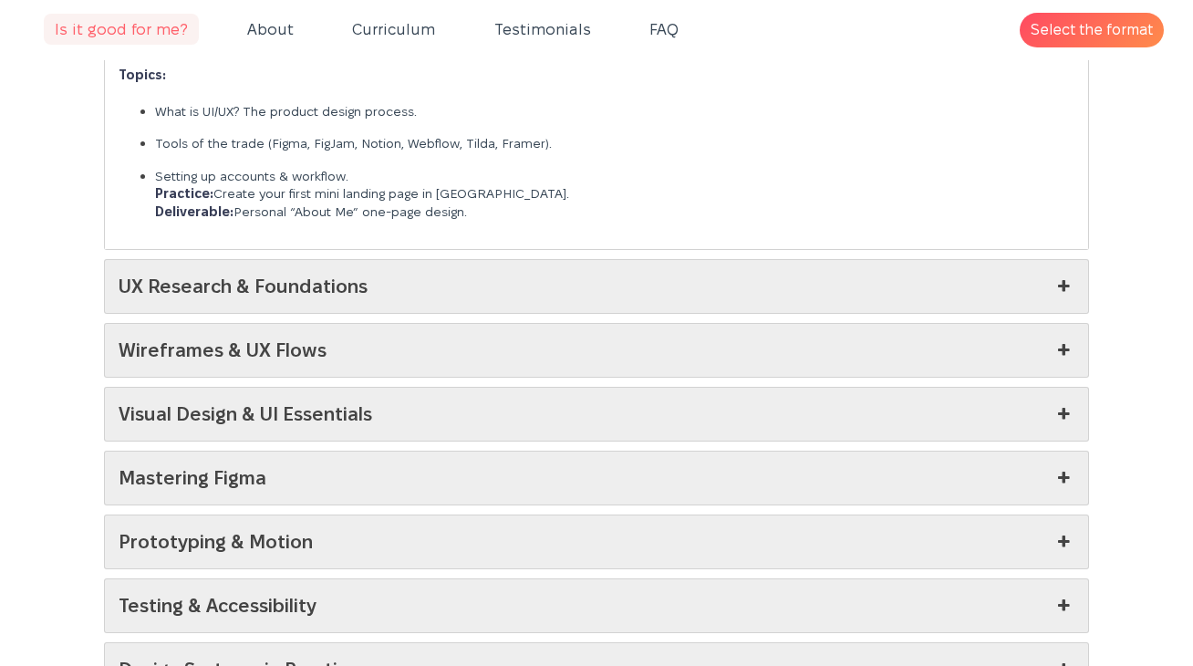
click at [831, 333] on link "Wireframes & UX Flows" at bounding box center [597, 350] width 984 height 53
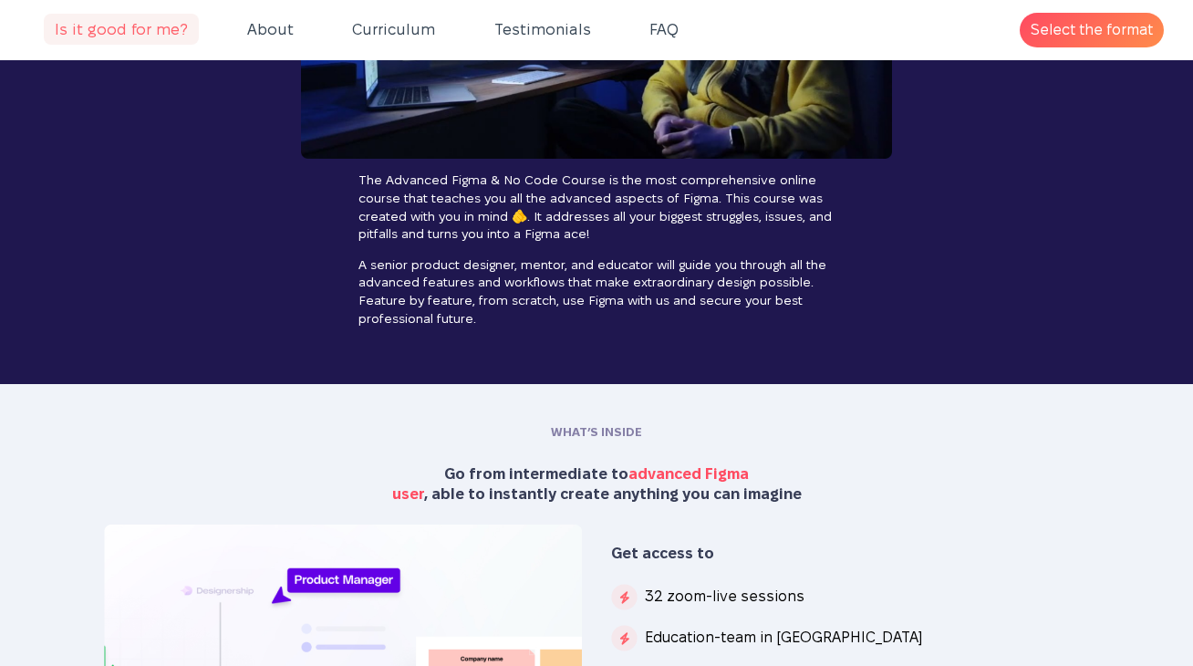
scroll to position [1942, 0]
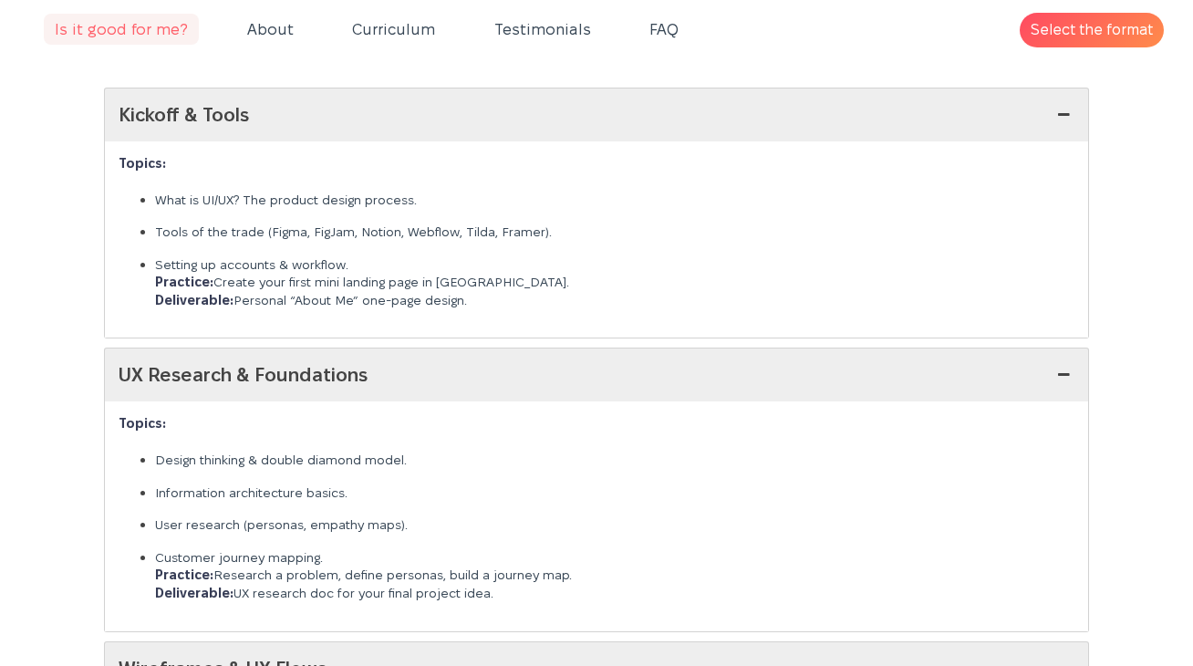
scroll to position [4337, 0]
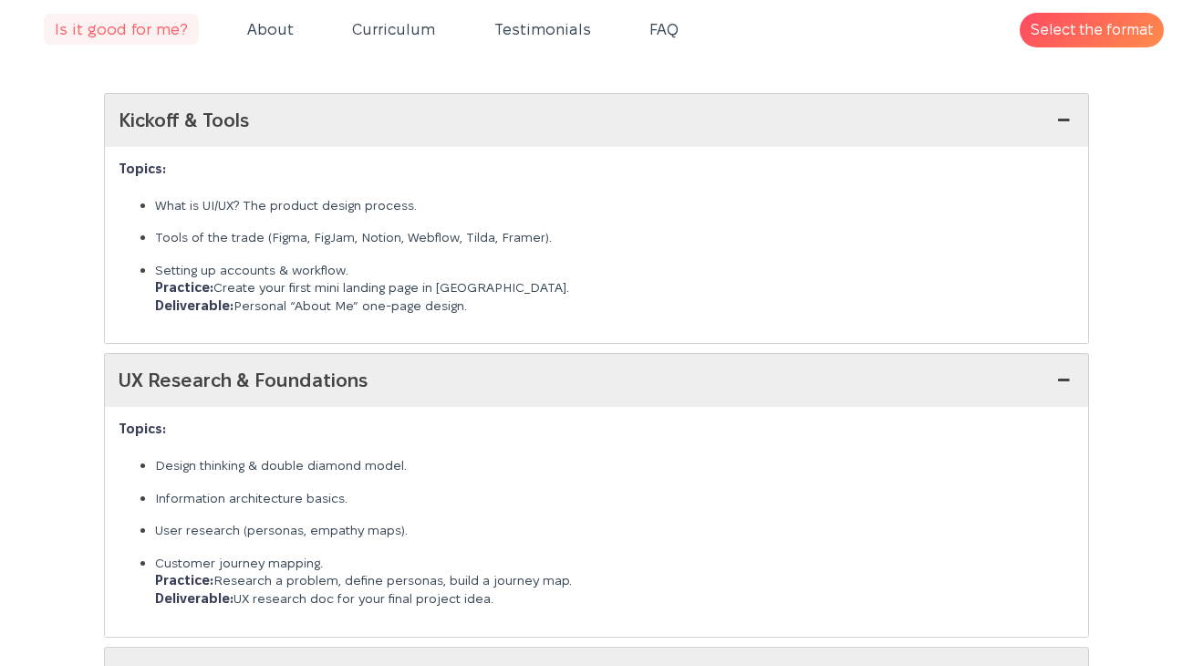
click at [622, 355] on link "UX Research & Foundations" at bounding box center [597, 380] width 984 height 53
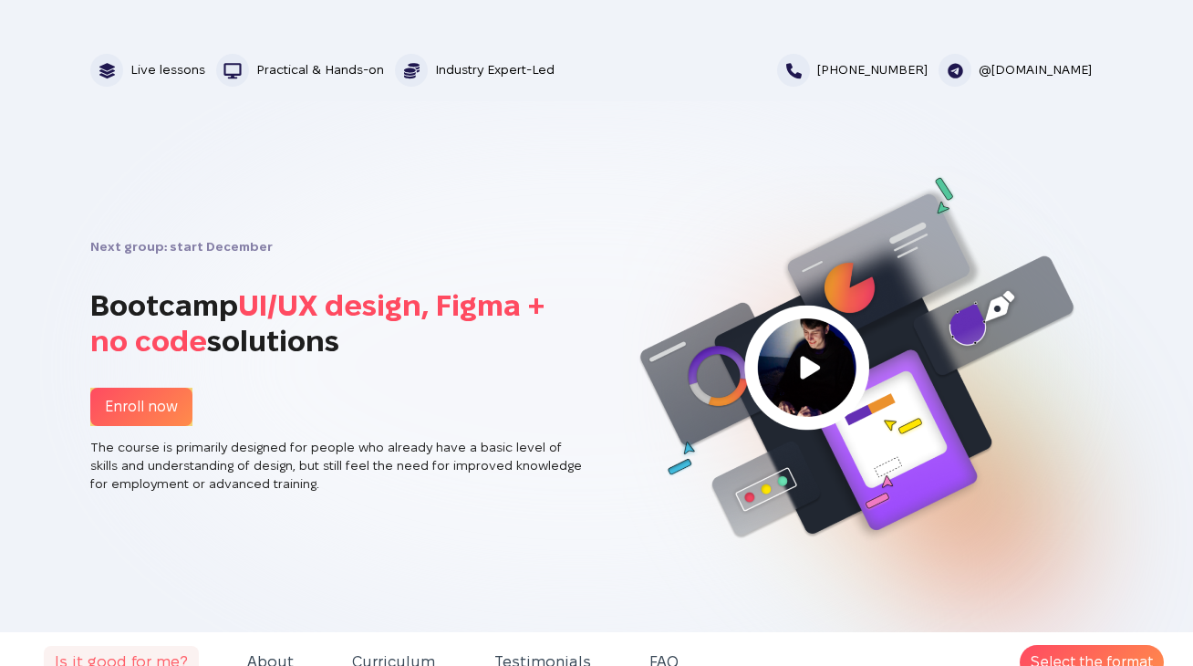
scroll to position [0, 0]
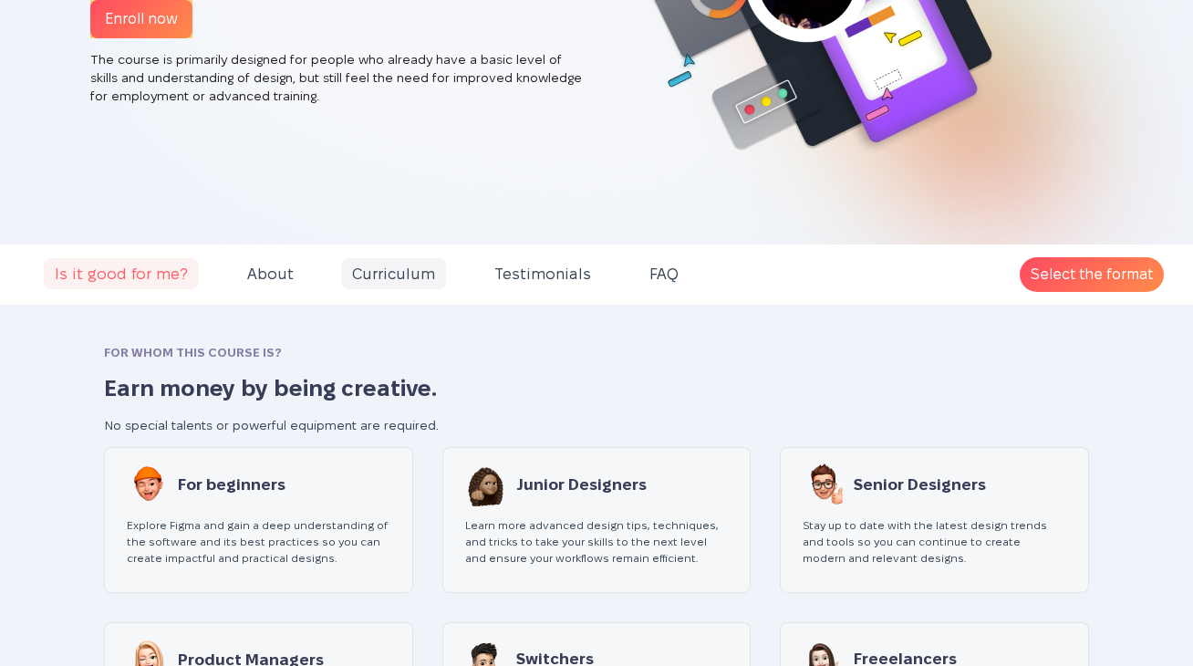
click at [406, 284] on span "Curriculum" at bounding box center [393, 273] width 105 height 31
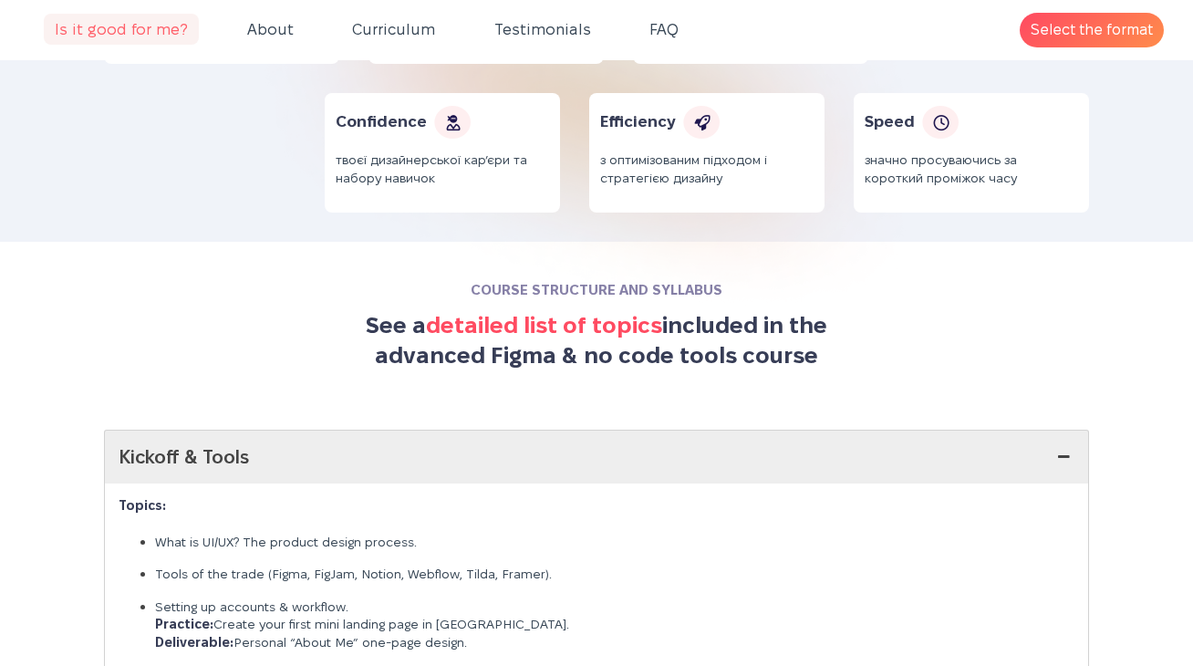
scroll to position [4262, 0]
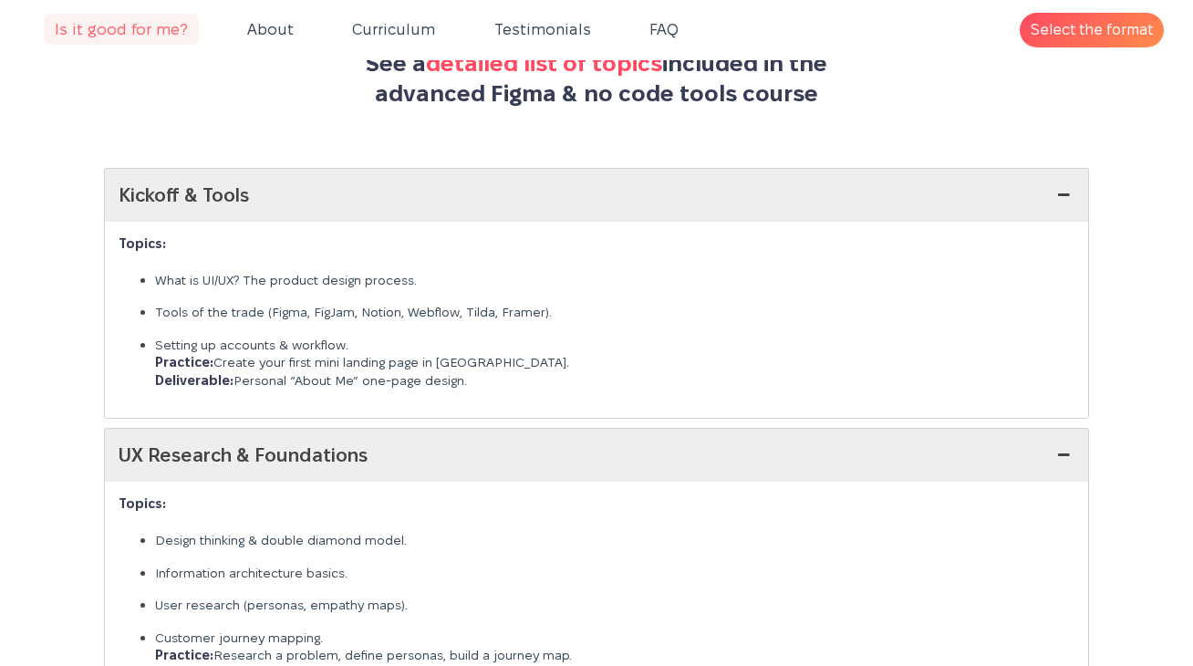
click at [499, 191] on link "Kickoff & Tools" at bounding box center [597, 195] width 984 height 53
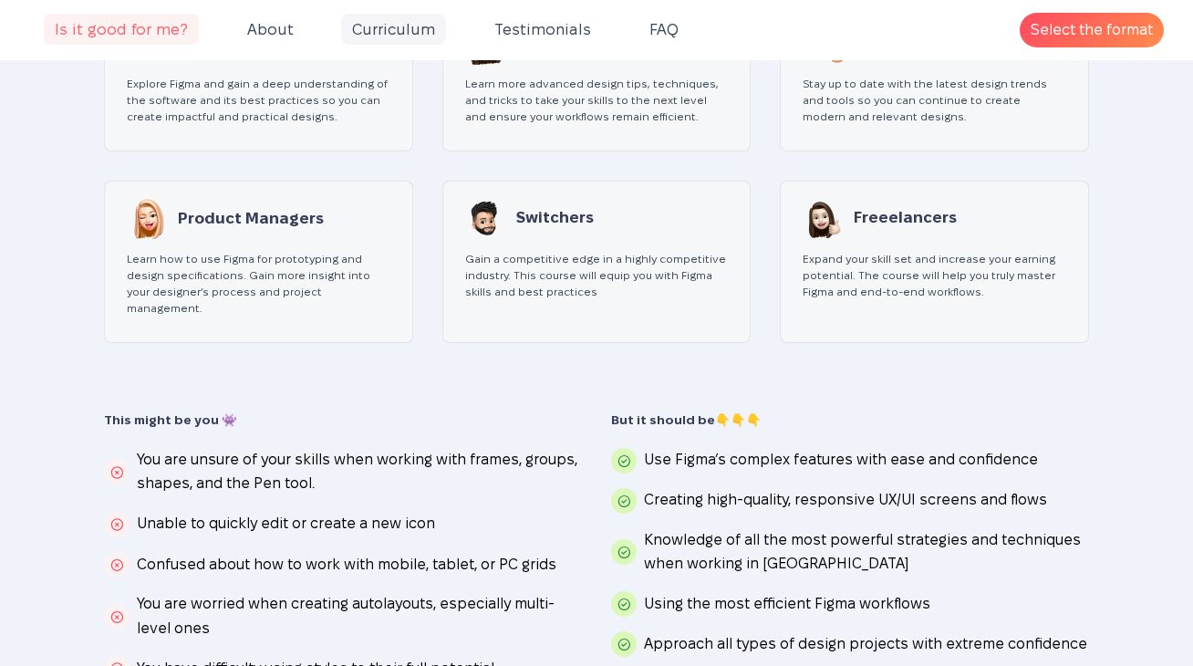
click at [397, 31] on span "Curriculum" at bounding box center [393, 29] width 105 height 31
